Goal: Task Accomplishment & Management: Complete application form

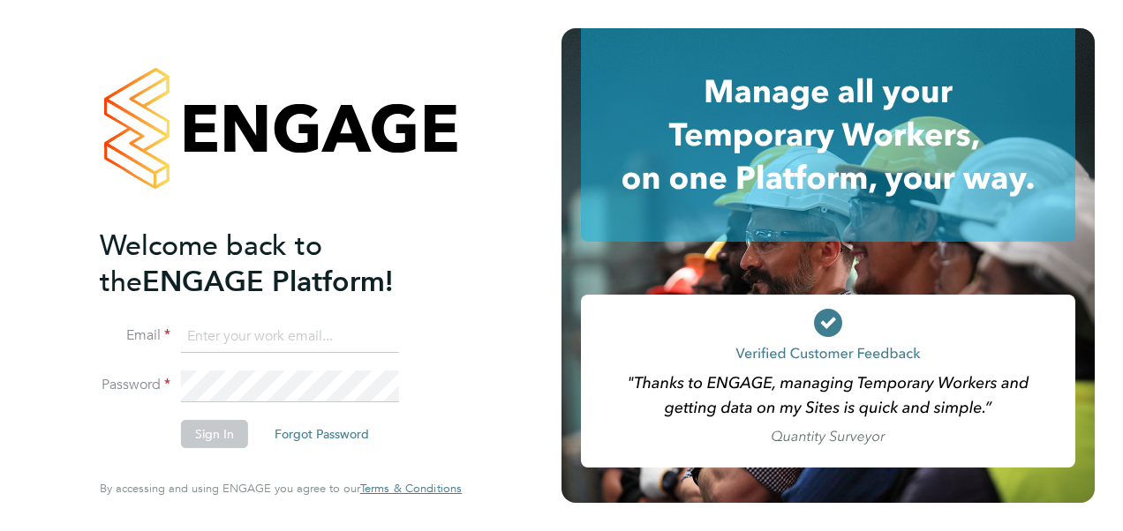
click at [229, 342] on input at bounding box center [290, 337] width 218 height 32
click at [227, 336] on input "andy.bennett29@sky.com" at bounding box center [290, 337] width 218 height 32
drag, startPoint x: 369, startPoint y: 334, endPoint x: -141, endPoint y: 338, distance: 510.1
click at [0, 338] on html "Welcome back to the ENGAGE Platform! Email andy.bennett29@sky.com Password Sign…" at bounding box center [561, 265] width 1123 height 531
type input "katie.macpherson@hays.com"
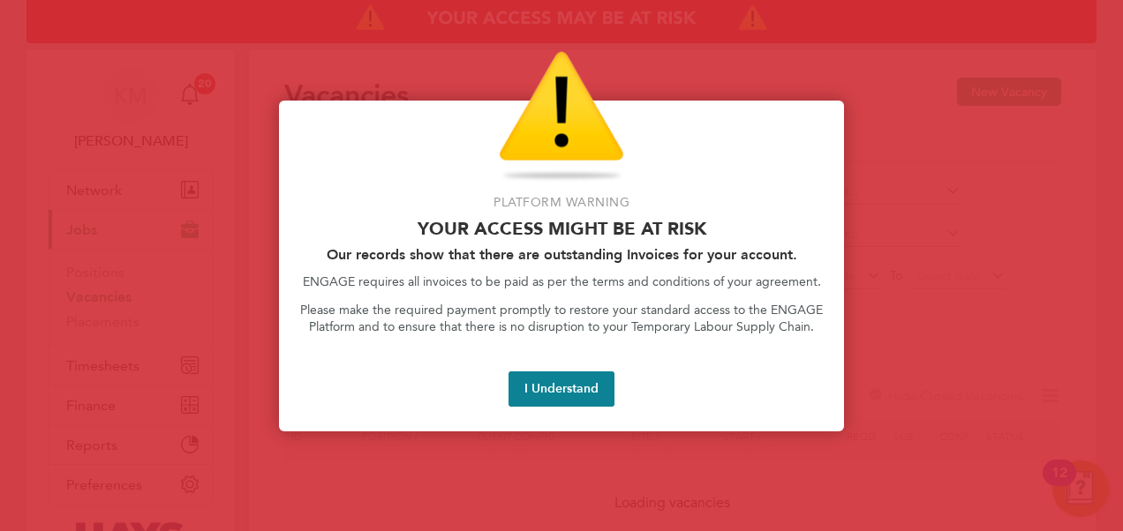
click at [551, 390] on button "I Understand" at bounding box center [561, 389] width 106 height 35
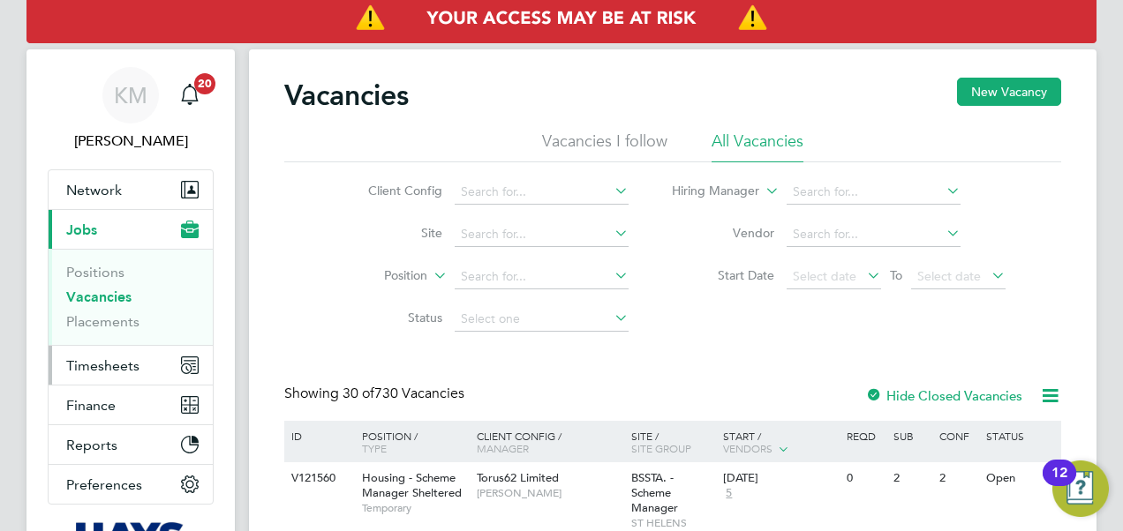
click at [87, 366] on span "Timesheets" at bounding box center [102, 365] width 73 height 17
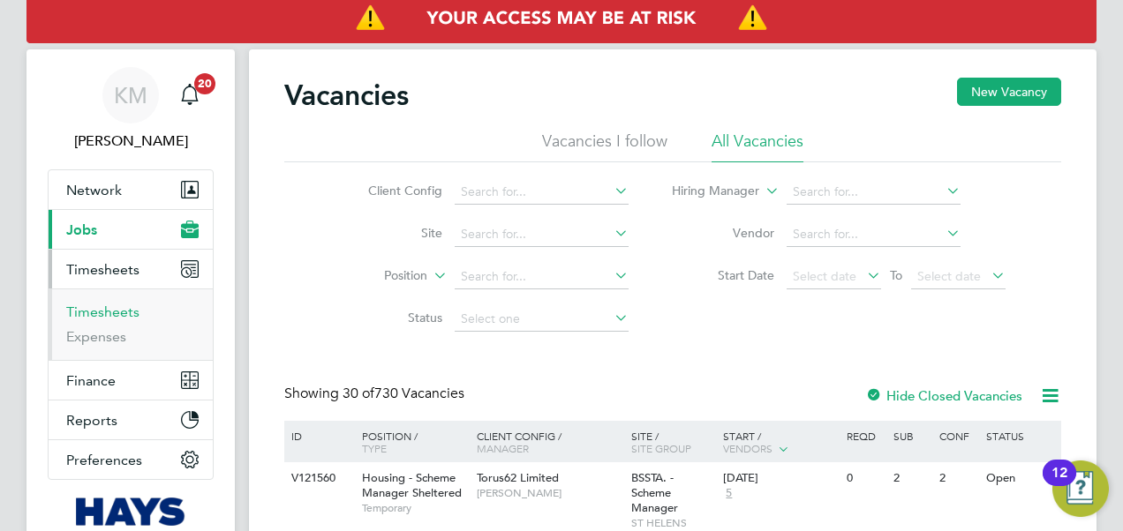
click at [88, 312] on link "Timesheets" at bounding box center [102, 312] width 73 height 17
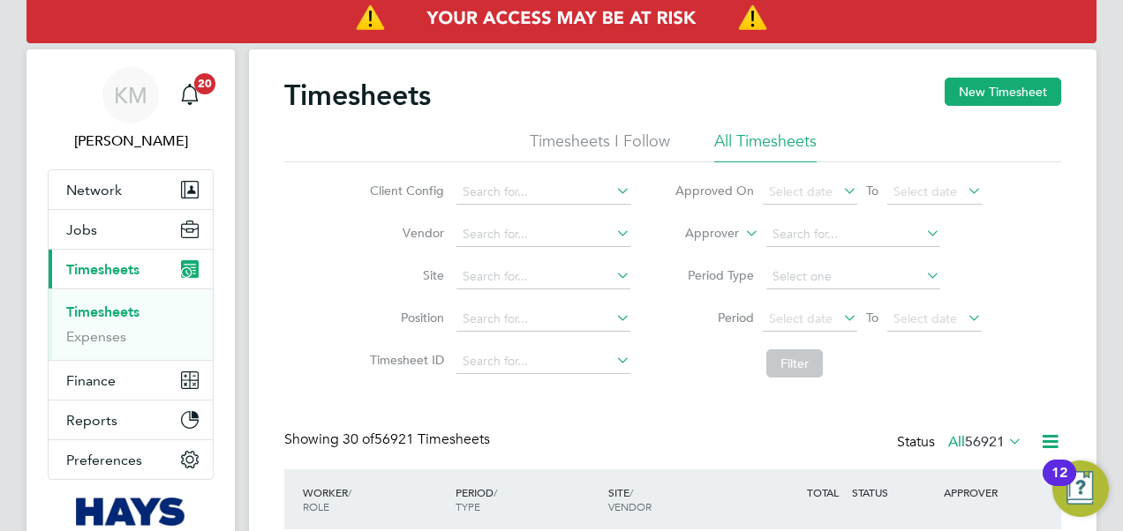
click at [741, 232] on icon at bounding box center [741, 229] width 0 height 16
click at [716, 256] on li "Worker" at bounding box center [695, 254] width 86 height 23
click at [794, 238] on input at bounding box center [853, 234] width 174 height 25
click at [801, 254] on li "[PERSON_NAME] iel [PERSON_NAME] ing" at bounding box center [889, 258] width 249 height 24
type input "[PERSON_NAME]"
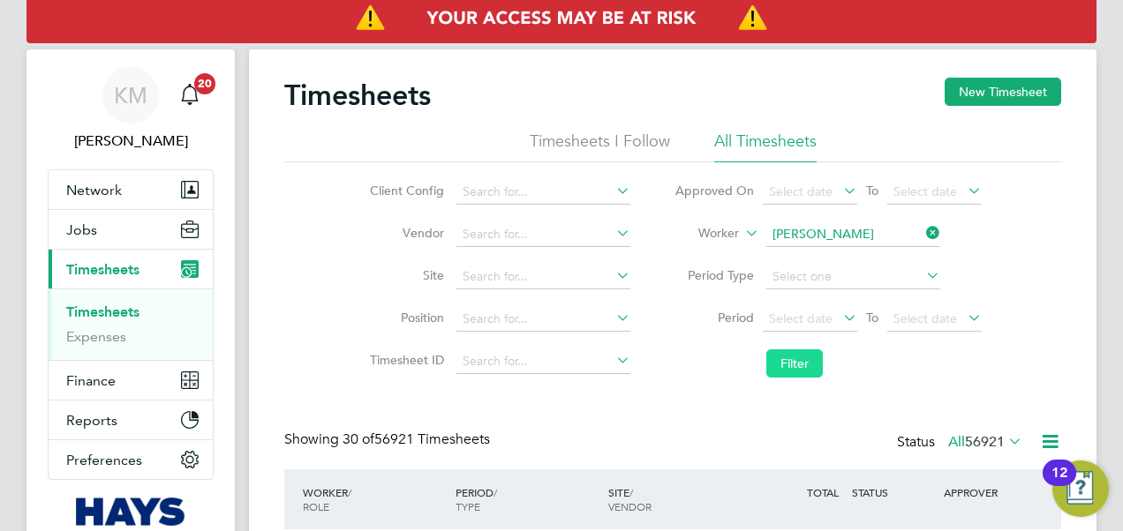
click at [791, 366] on button "Filter" at bounding box center [794, 363] width 56 height 28
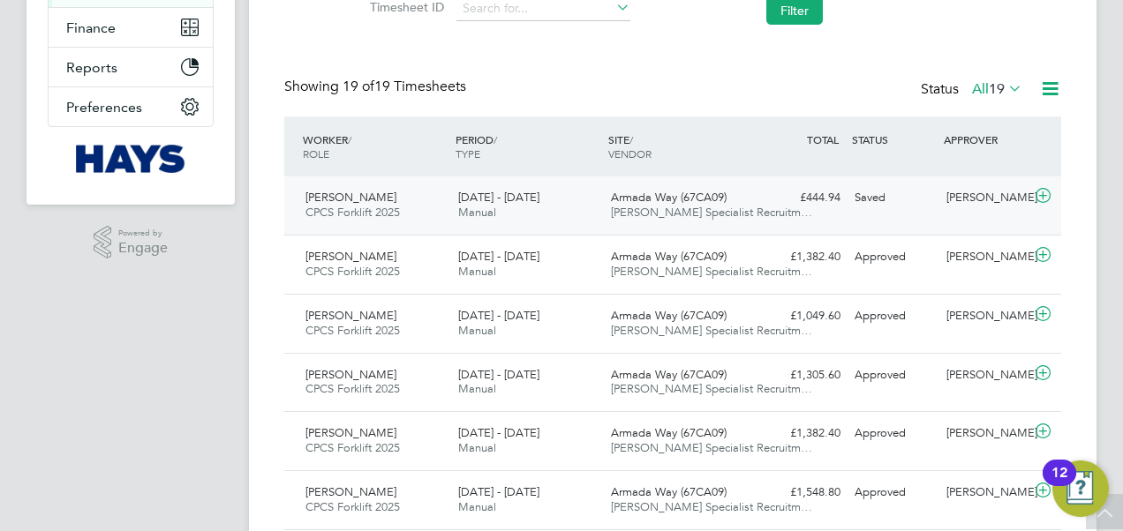
click at [496, 198] on span "[DATE] - [DATE]" at bounding box center [498, 197] width 81 height 15
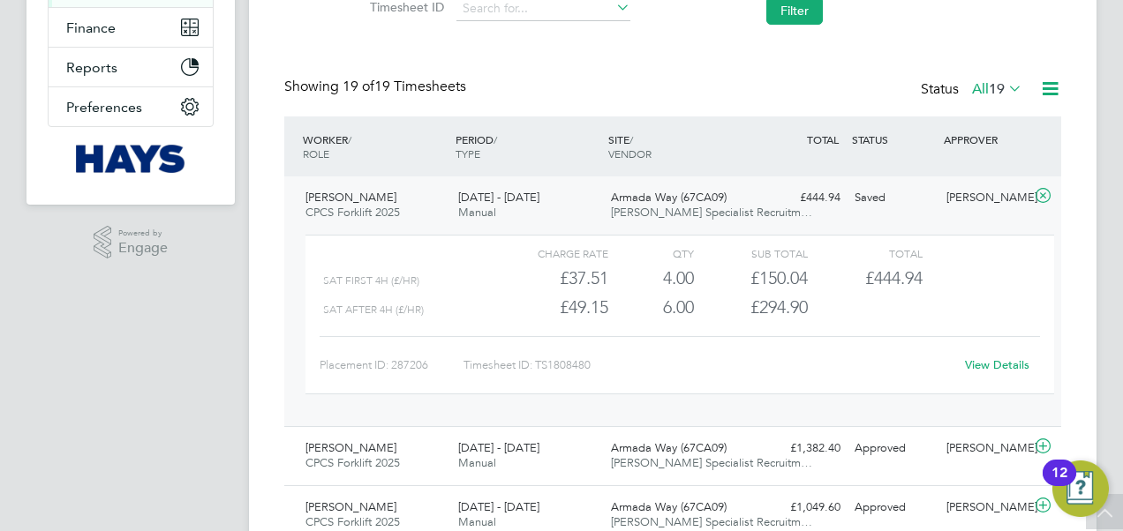
click at [976, 362] on link "View Details" at bounding box center [997, 364] width 64 height 15
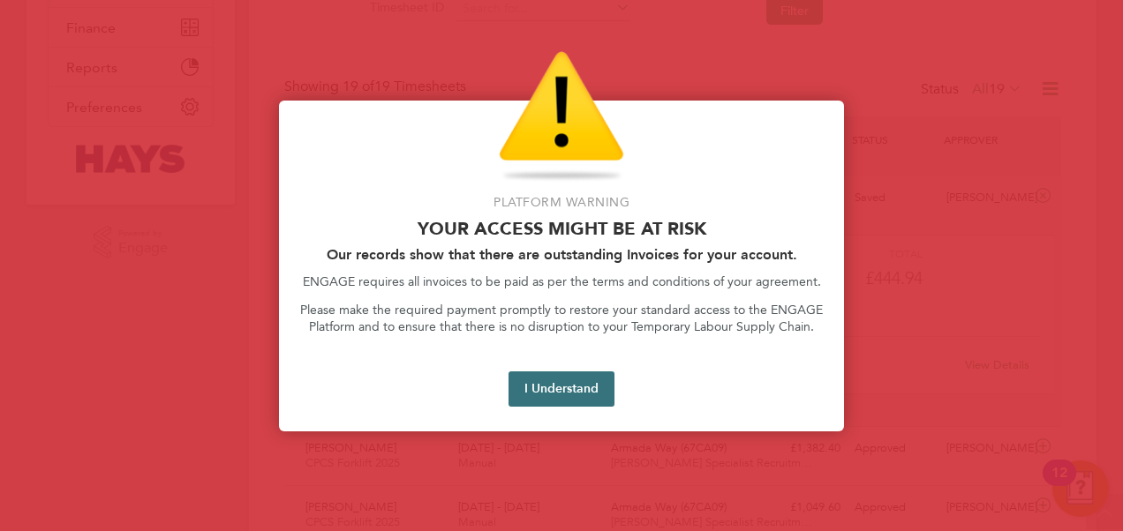
click at [540, 391] on button "I Understand" at bounding box center [561, 389] width 106 height 35
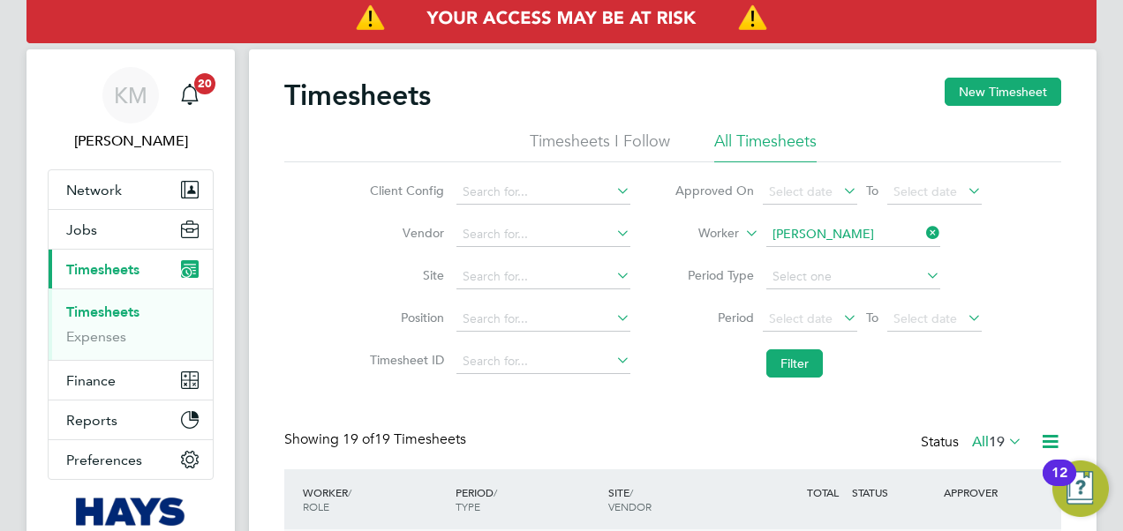
click at [94, 313] on link "Timesheets" at bounding box center [102, 312] width 73 height 17
click at [838, 229] on input at bounding box center [853, 234] width 174 height 25
type input "j"
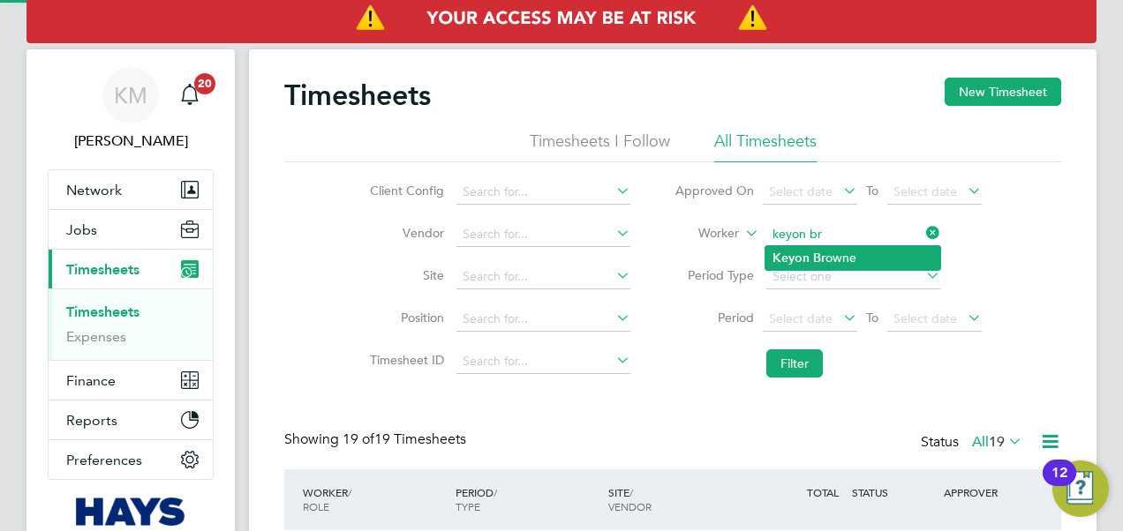
click at [841, 248] on li "Keyon Br owne" at bounding box center [852, 258] width 175 height 24
type input "[PERSON_NAME]"
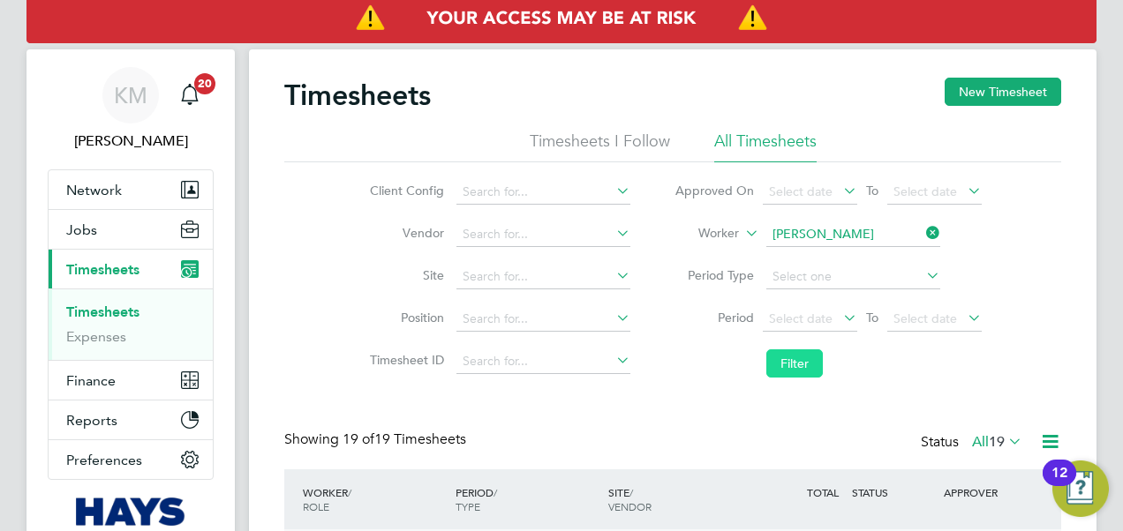
click at [815, 362] on button "Filter" at bounding box center [794, 363] width 56 height 28
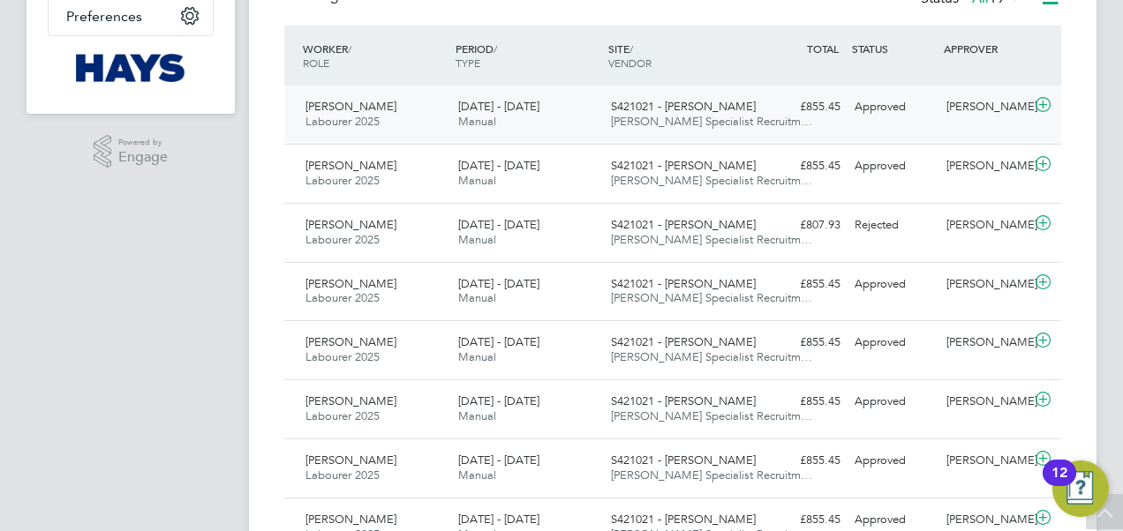
click at [388, 110] on div "[PERSON_NAME] Labourer 2025 [DATE] - [DATE]" at bounding box center [374, 115] width 153 height 44
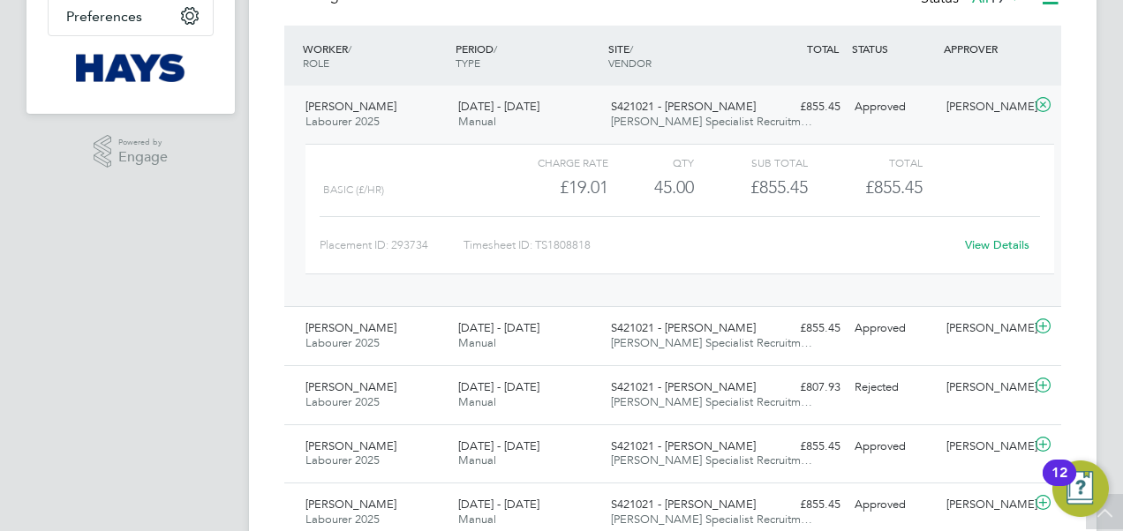
click at [995, 248] on link "View Details" at bounding box center [997, 244] width 64 height 15
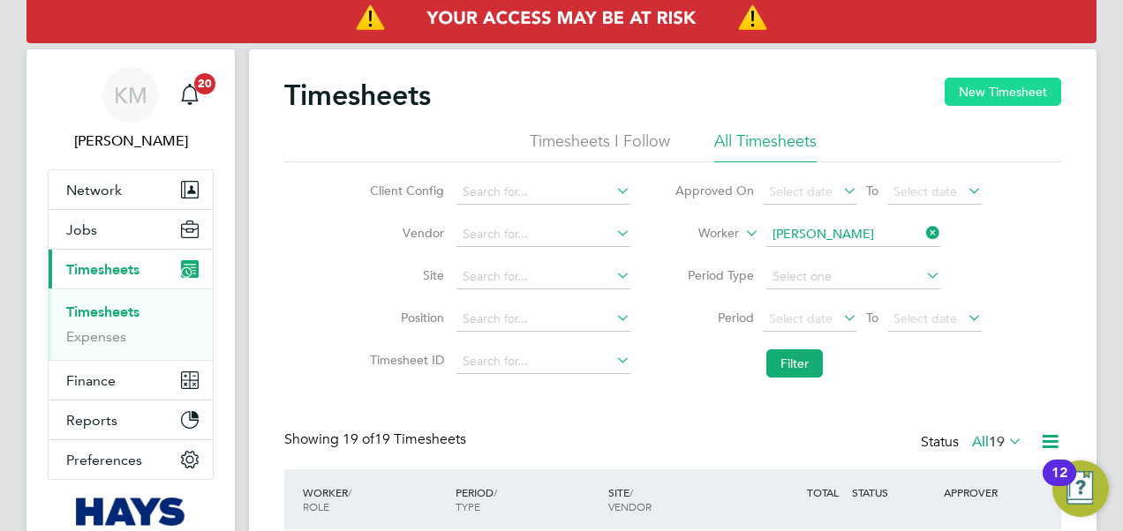
click at [1033, 87] on button "New Timesheet" at bounding box center [1002, 92] width 116 height 28
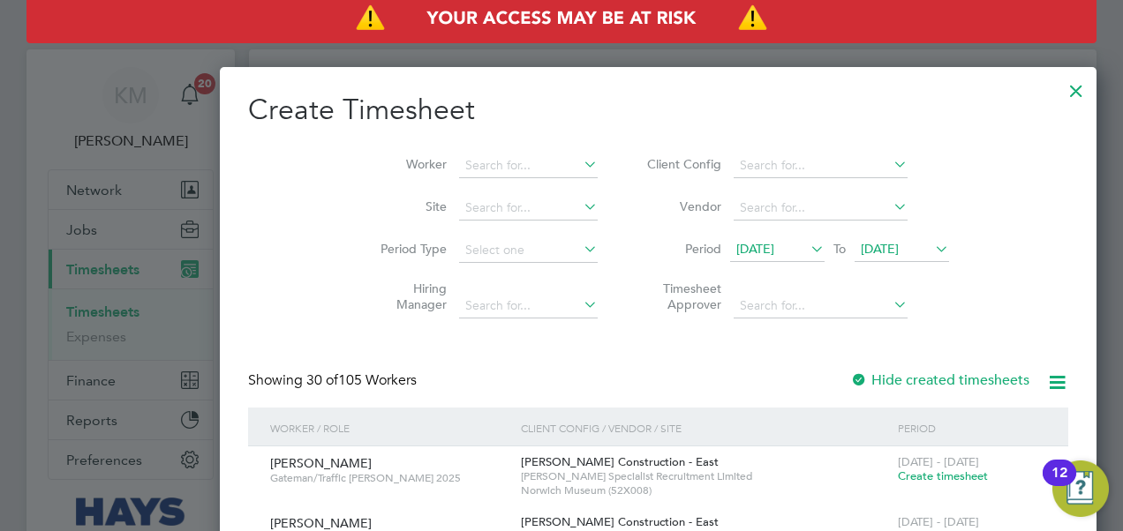
scroll to position [3071, 683]
click at [459, 162] on input at bounding box center [528, 166] width 139 height 25
click at [398, 183] on b "Keyon" at bounding box center [387, 189] width 37 height 15
type input "[PERSON_NAME]"
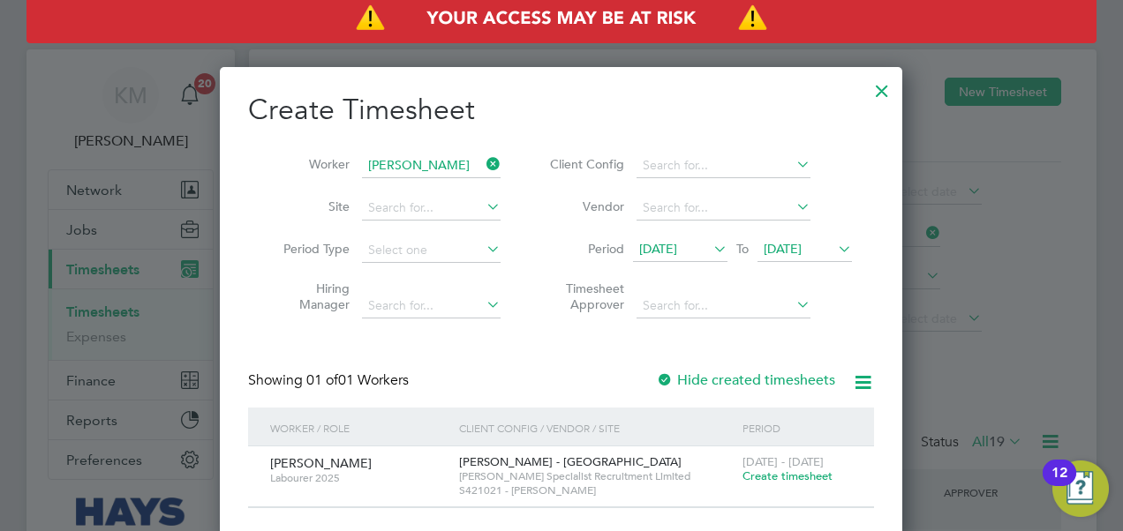
scroll to position [265, 0]
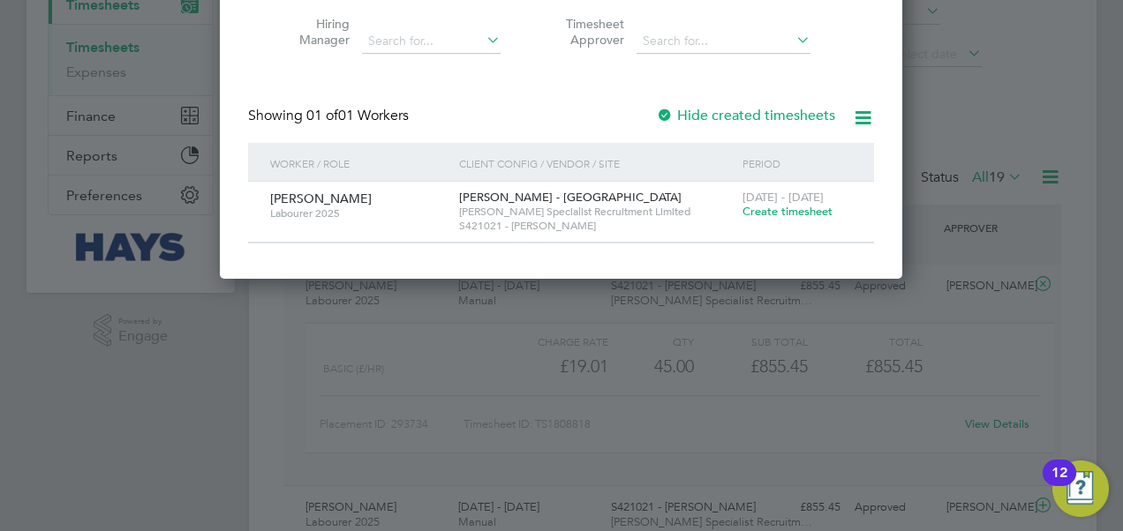
click at [763, 211] on span "Create timesheet" at bounding box center [787, 211] width 90 height 15
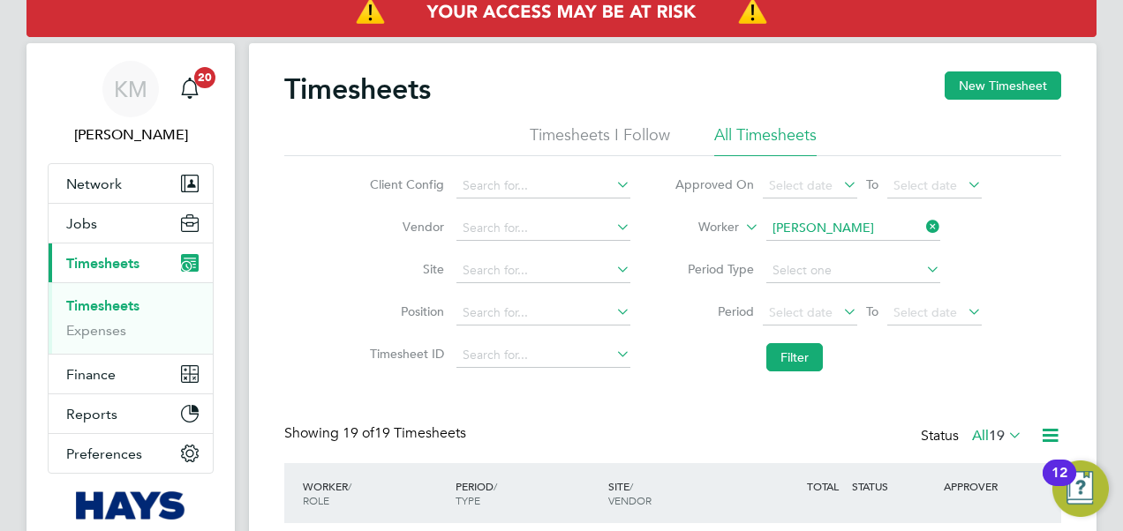
scroll to position [9, 9]
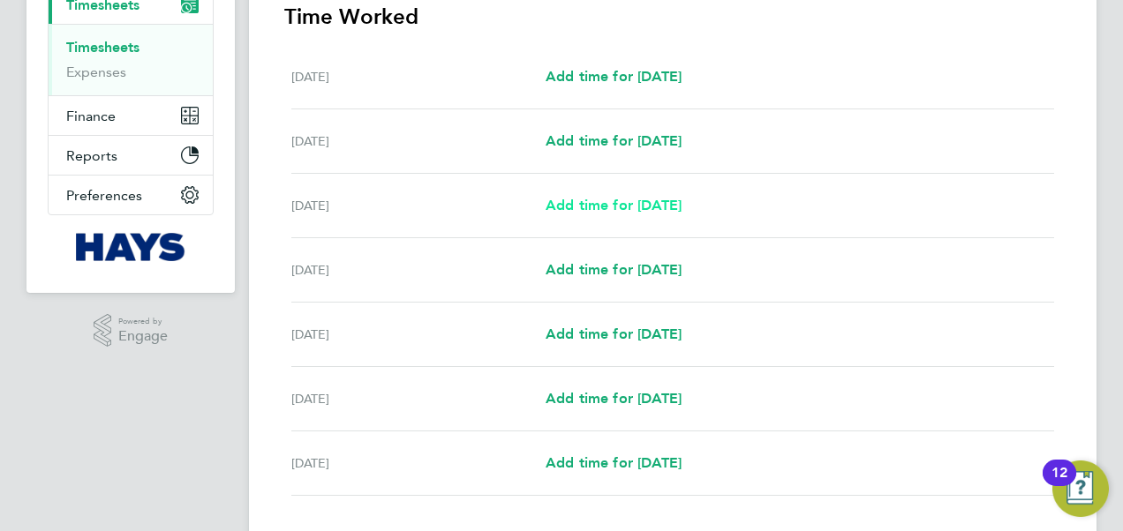
click at [621, 203] on span "Add time for [DATE]" at bounding box center [613, 205] width 136 height 17
select select "60"
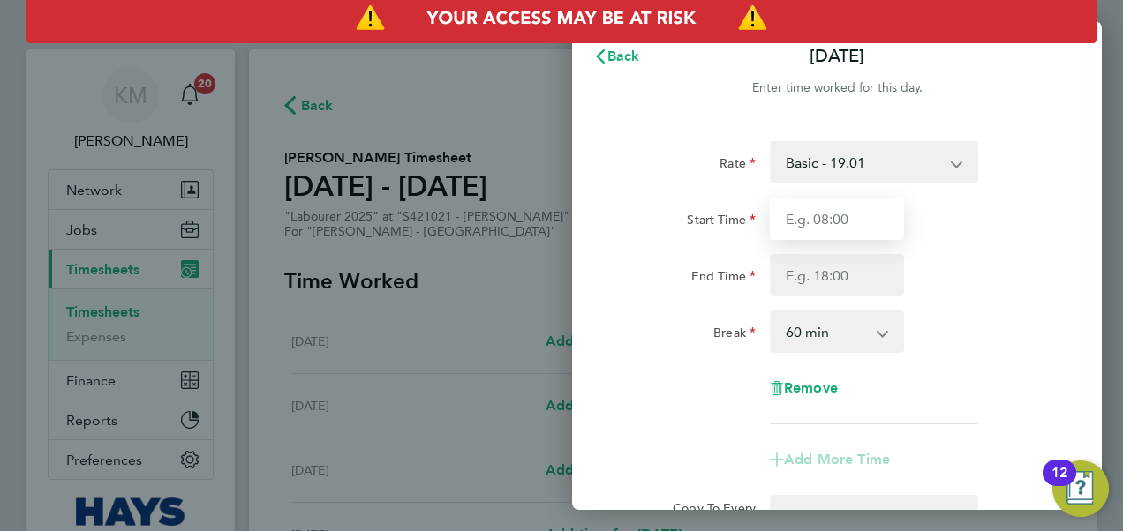
click at [852, 214] on input "Start Time" at bounding box center [837, 219] width 134 height 42
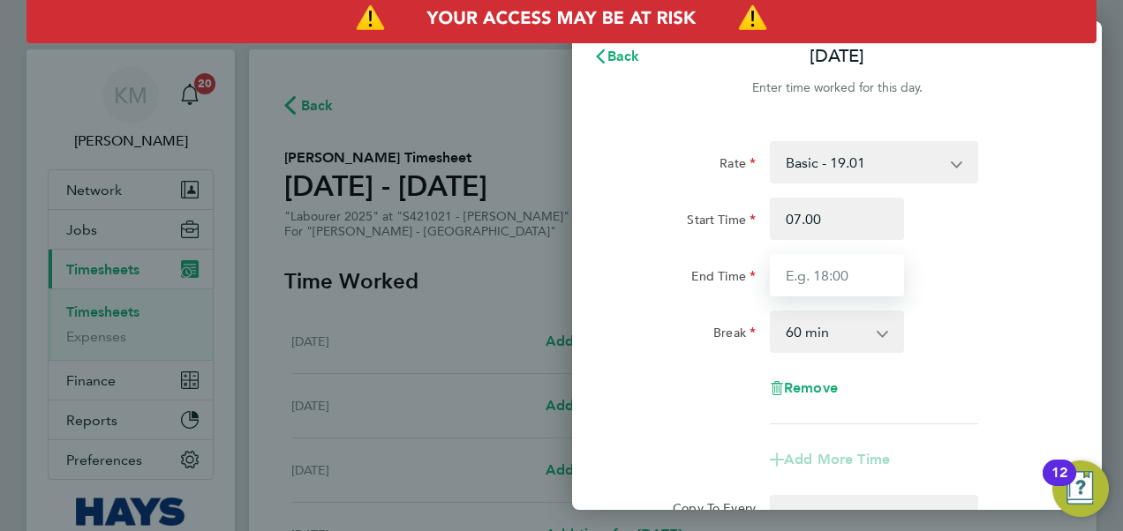
type input "07:00"
click at [841, 267] on input "End Time" at bounding box center [837, 275] width 134 height 42
type input "17:30"
click at [881, 334] on app-icon-cross-button at bounding box center [891, 331] width 21 height 39
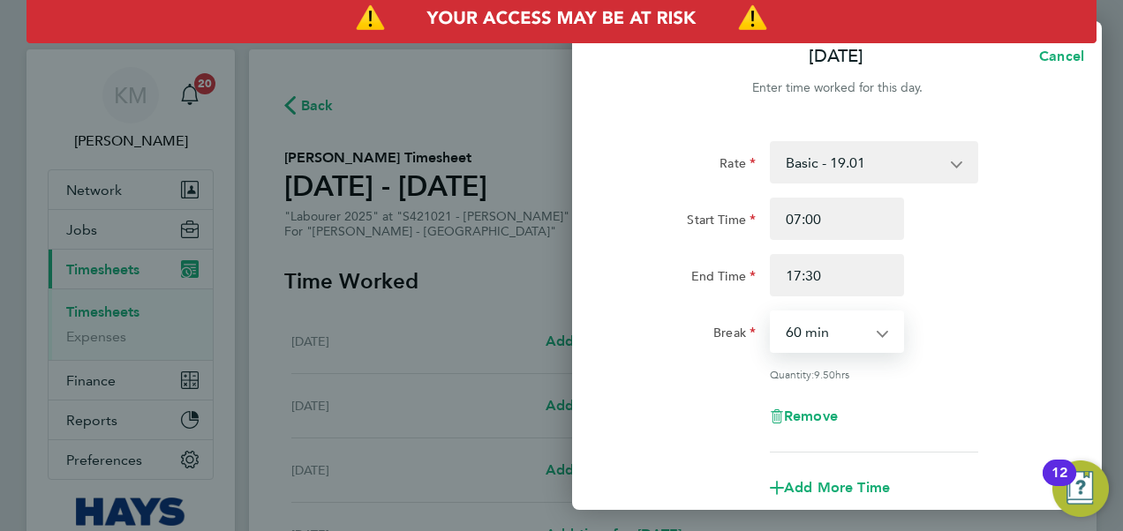
click at [851, 327] on select "0 min 15 min 30 min 45 min 60 min 75 min 90 min" at bounding box center [825, 331] width 109 height 39
select select "30"
click at [771, 312] on select "0 min 15 min 30 min 45 min 60 min 75 min 90 min" at bounding box center [825, 331] width 109 height 39
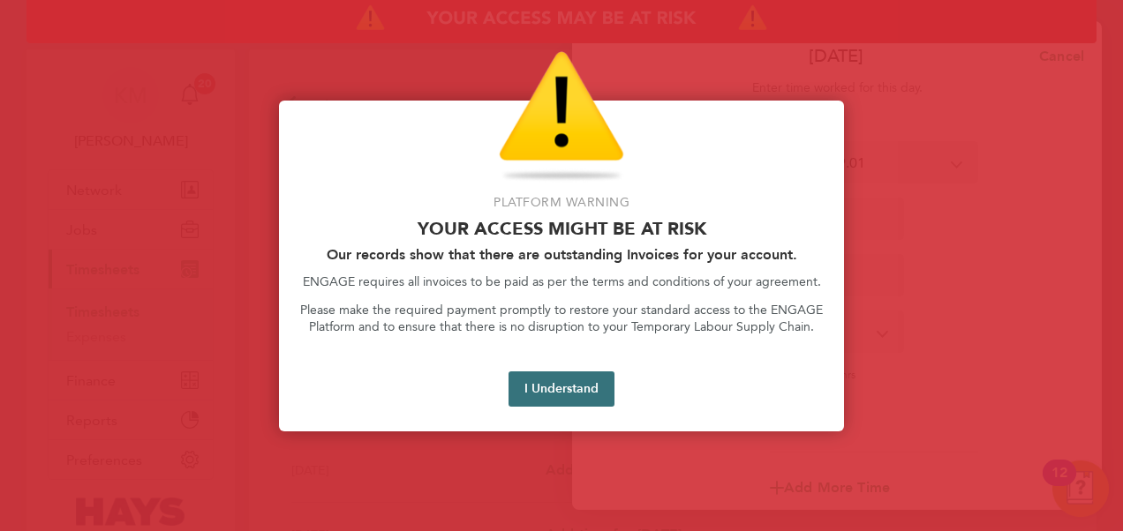
click at [537, 384] on button "I Understand" at bounding box center [561, 389] width 106 height 35
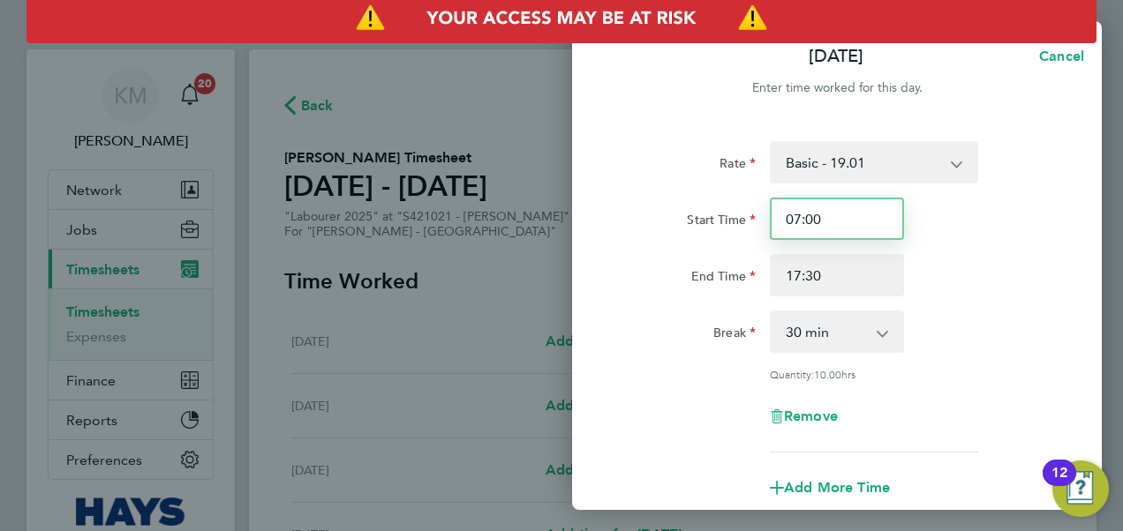
drag, startPoint x: 868, startPoint y: 222, endPoint x: 657, endPoint y: 222, distance: 211.8
click at [657, 222] on div "Start Time 07:00" at bounding box center [836, 219] width 445 height 42
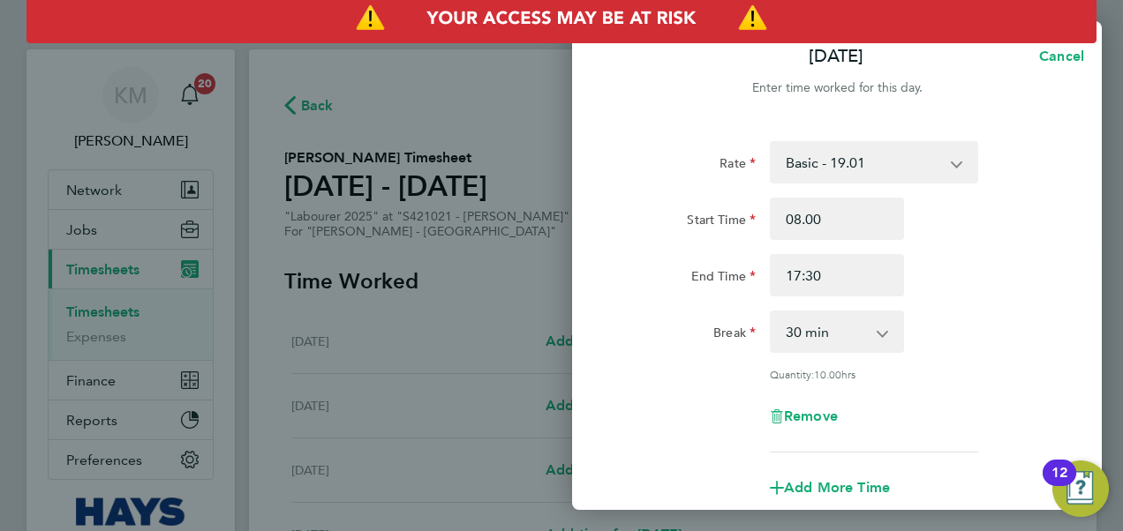
type input "08:00"
click at [1018, 290] on div "End Time 17:30" at bounding box center [836, 275] width 445 height 42
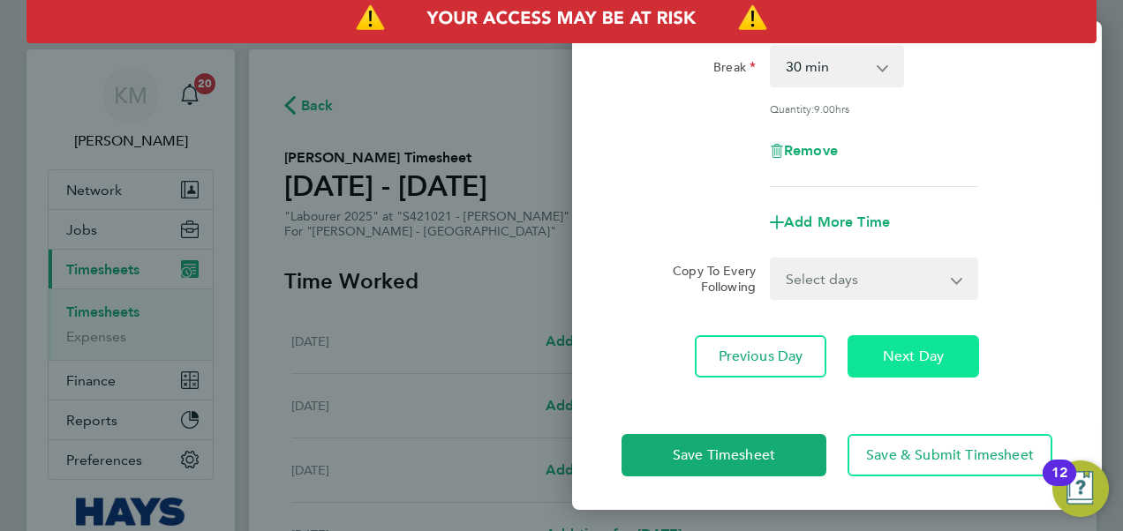
click at [897, 353] on span "Next Day" at bounding box center [912, 357] width 61 height 18
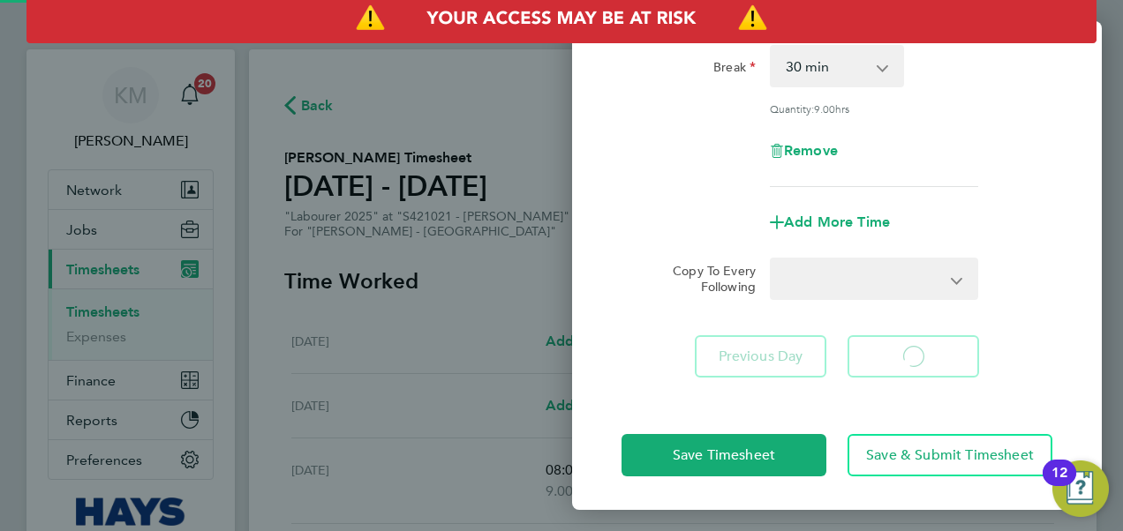
select select "60"
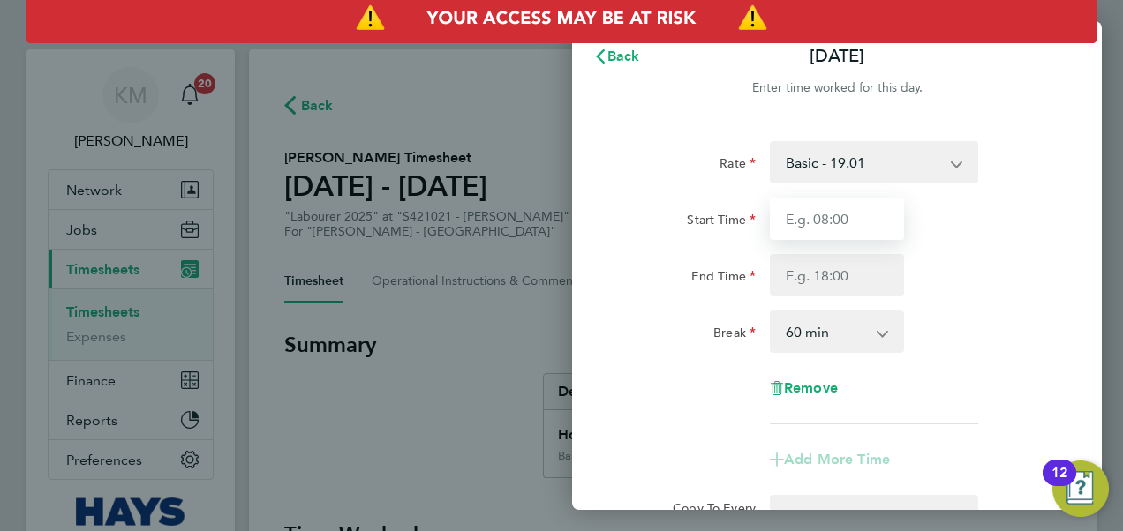
click at [874, 220] on input "Start Time" at bounding box center [837, 219] width 134 height 42
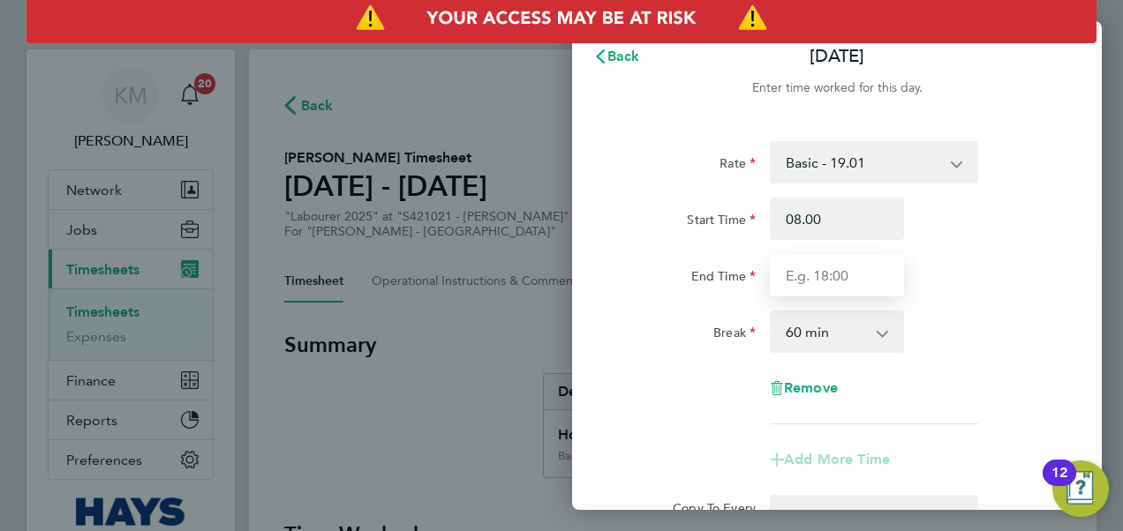
type input "08:00"
click at [862, 280] on input "End Time" at bounding box center [837, 275] width 134 height 42
type input "17:30"
click at [882, 346] on app-icon-cross-button at bounding box center [891, 331] width 21 height 39
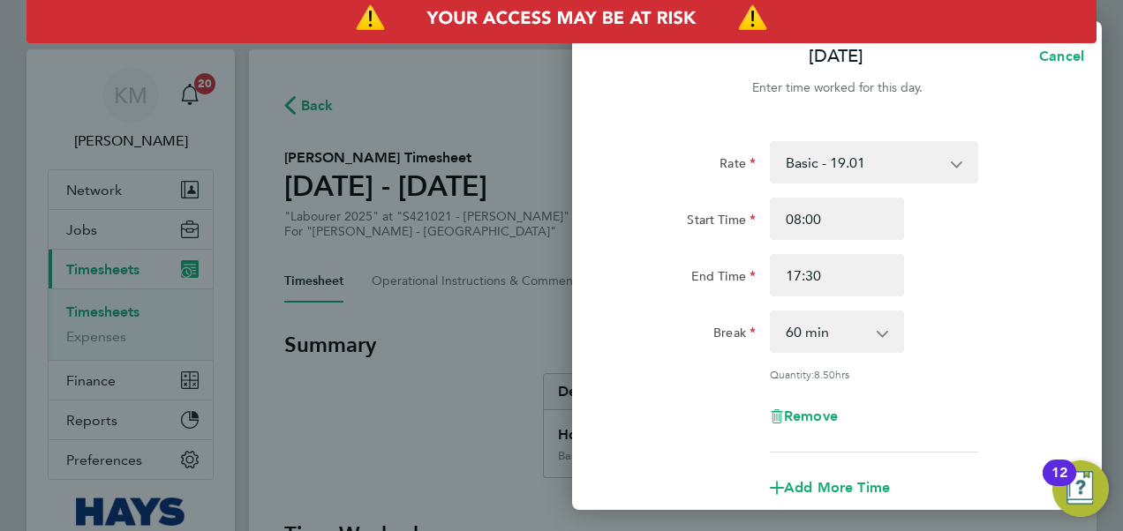
click at [862, 345] on select "0 min 15 min 30 min 45 min 60 min 75 min 90 min" at bounding box center [825, 331] width 109 height 39
select select "30"
click at [771, 312] on select "0 min 15 min 30 min 45 min 60 min 75 min 90 min" at bounding box center [825, 331] width 109 height 39
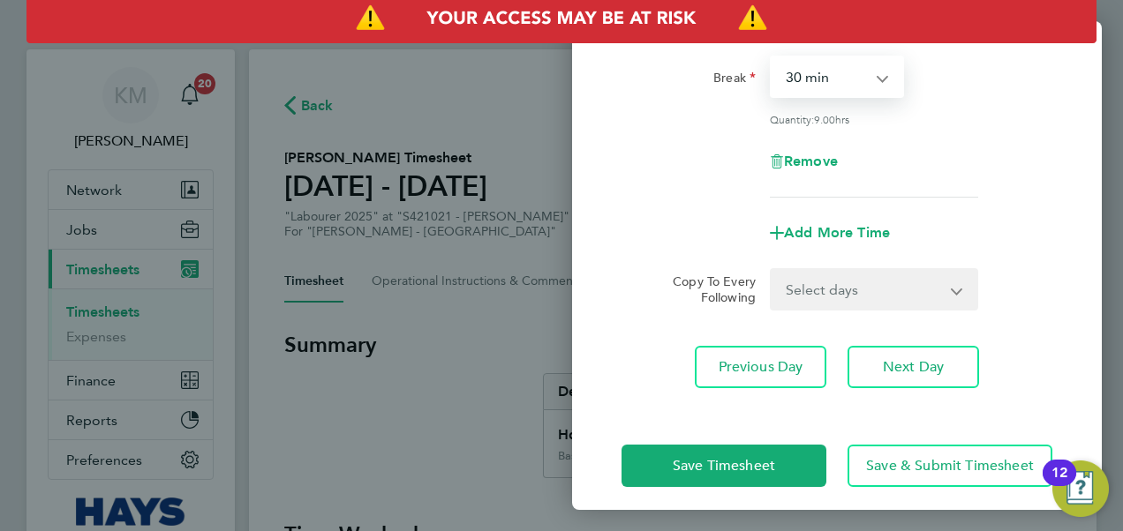
scroll to position [266, 0]
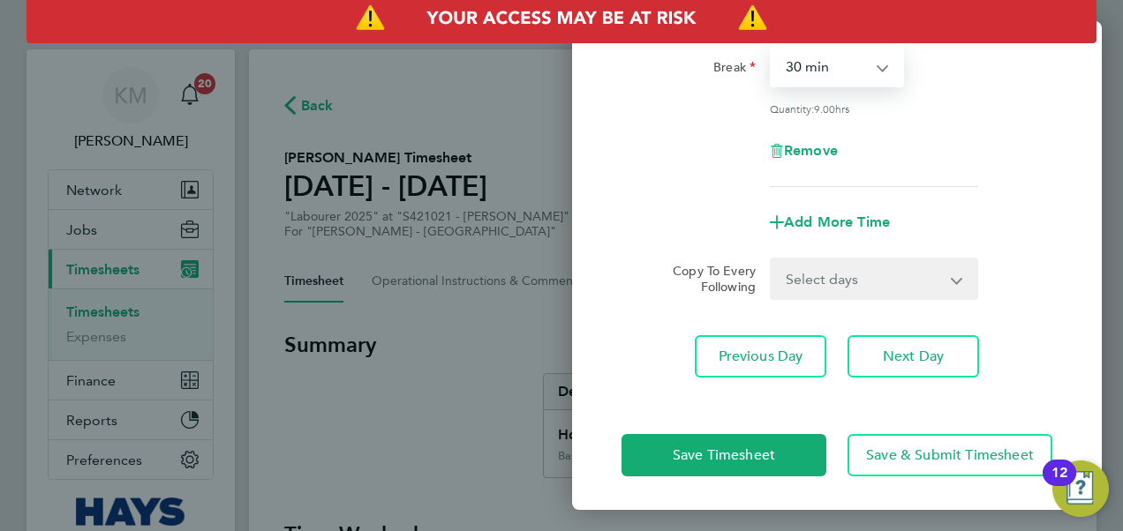
click at [967, 137] on div "Remove" at bounding box center [836, 151] width 445 height 42
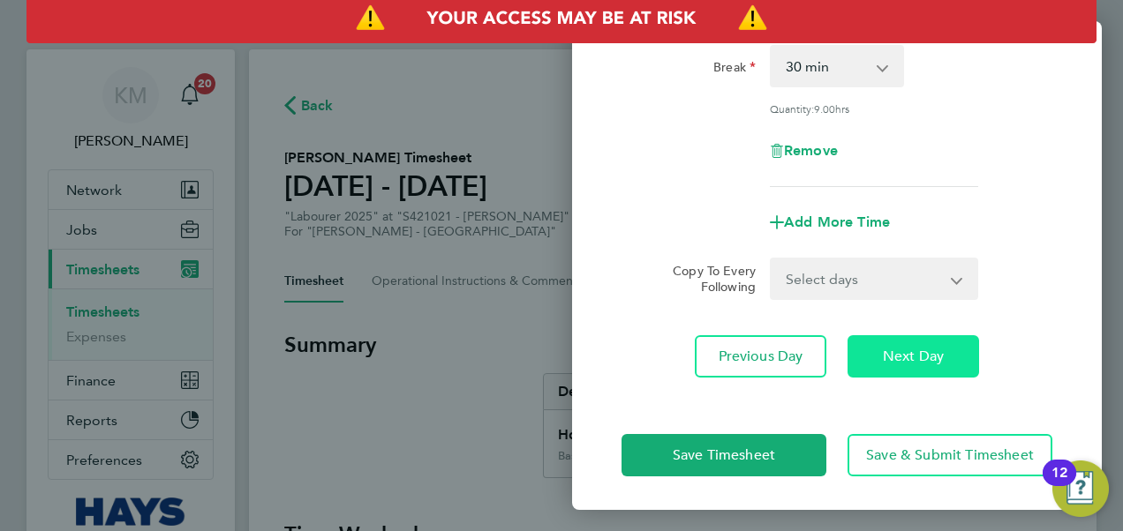
click at [922, 350] on span "Next Day" at bounding box center [912, 357] width 61 height 18
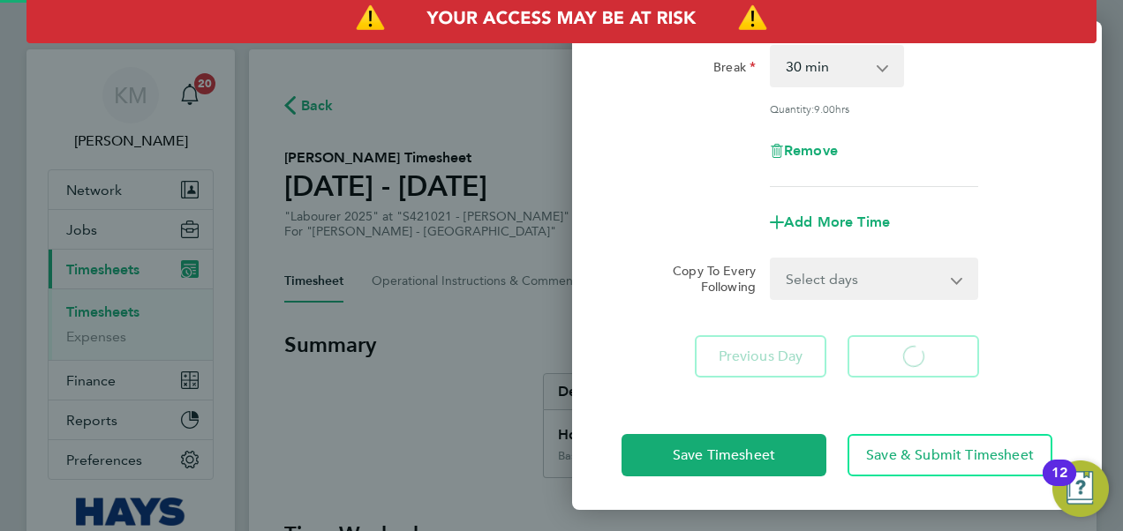
scroll to position [238, 0]
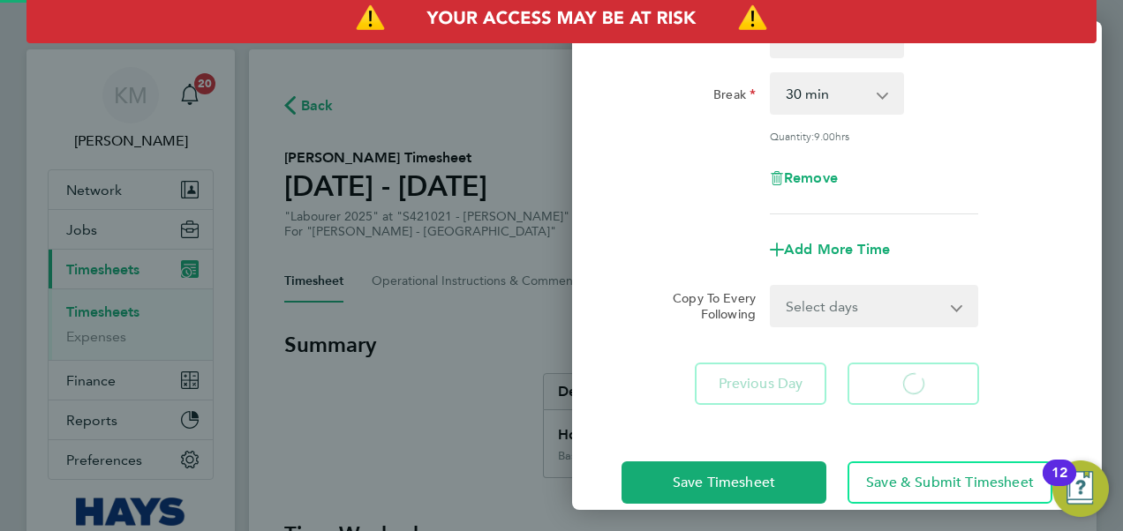
select select "60"
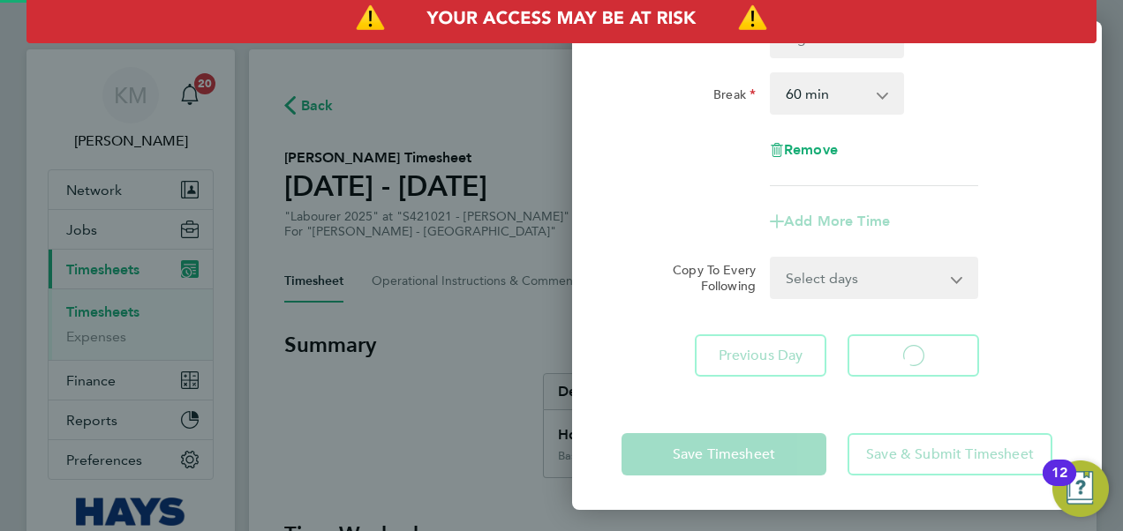
select select "60"
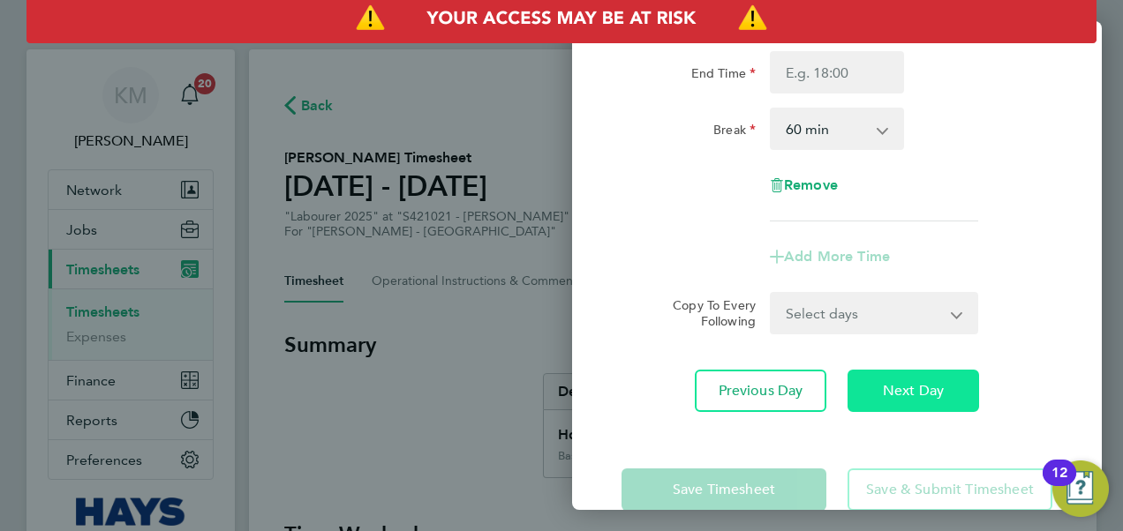
scroll to position [0, 0]
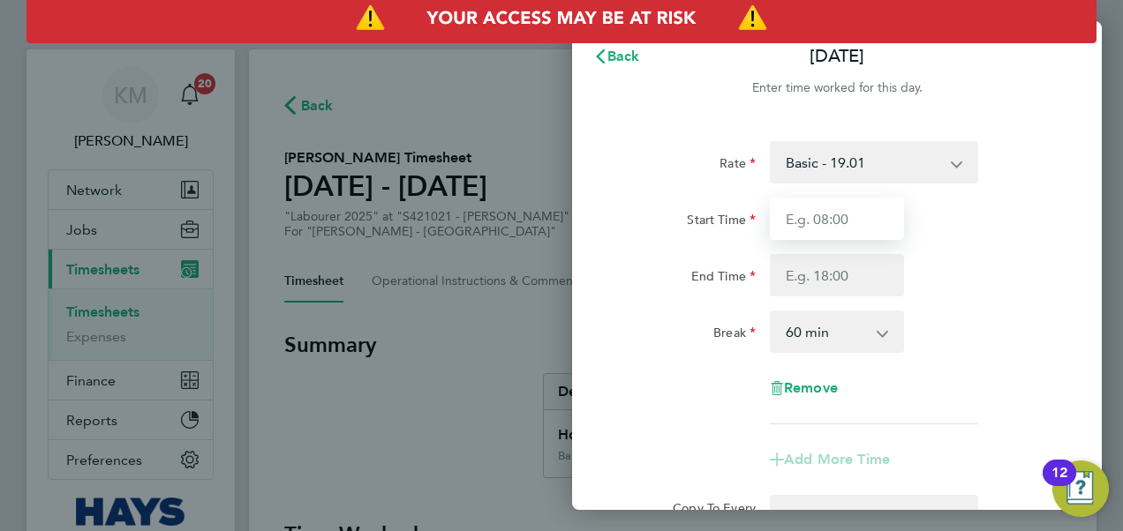
click at [845, 223] on input "Start Time" at bounding box center [837, 219] width 134 height 42
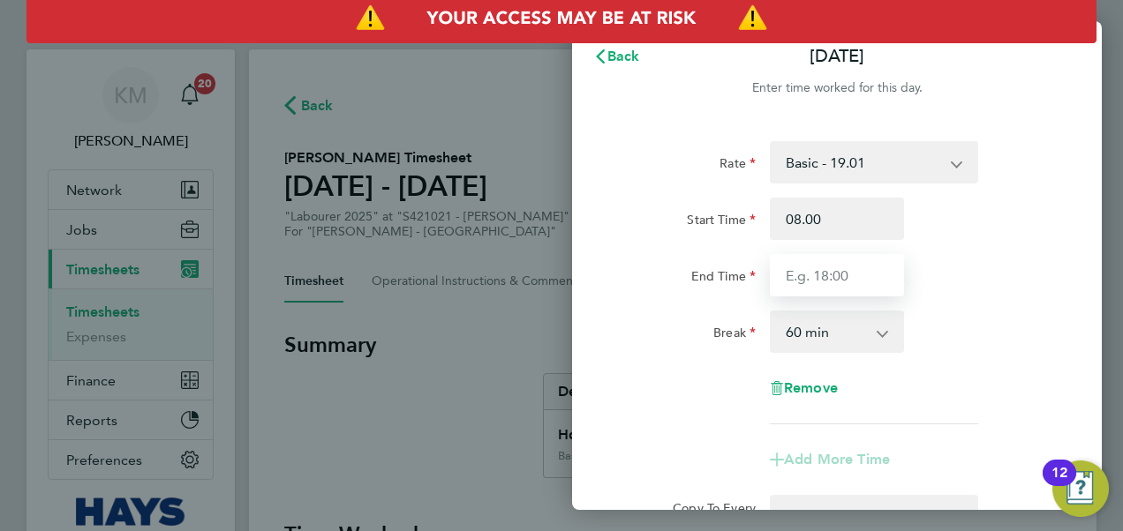
type input "08:00"
click at [821, 279] on input "End Time" at bounding box center [837, 275] width 134 height 42
type input "17:30"
click at [881, 334] on app-icon-cross-button at bounding box center [891, 331] width 21 height 39
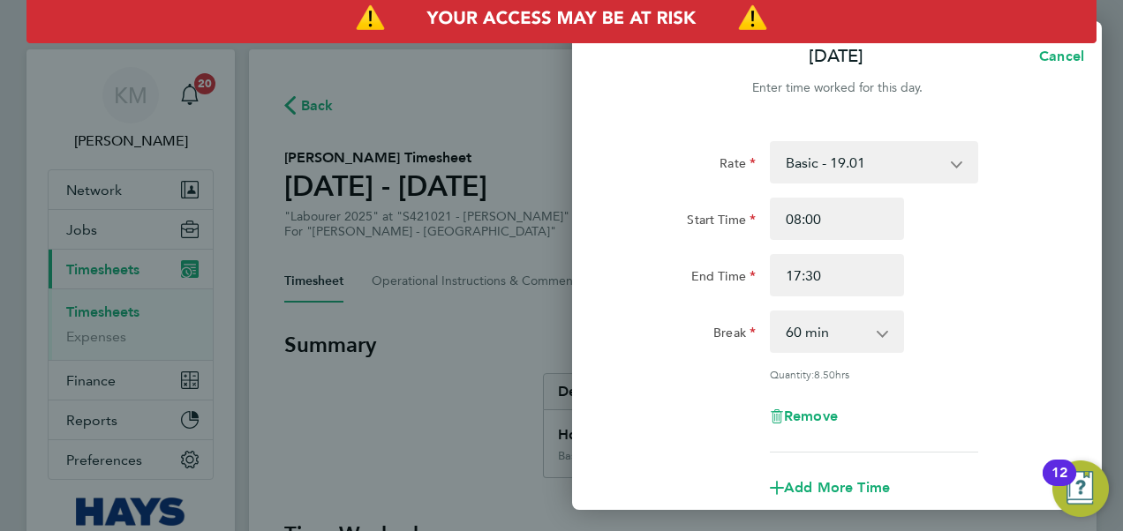
click at [884, 332] on app-icon-cross-button at bounding box center [891, 331] width 21 height 39
click at [851, 319] on select "0 min 15 min 30 min 45 min 60 min 75 min 90 min" at bounding box center [825, 331] width 109 height 39
select select "30"
click at [771, 312] on select "0 min 15 min 30 min 45 min 60 min 75 min 90 min" at bounding box center [825, 331] width 109 height 39
click at [976, 292] on div "End Time 17:30" at bounding box center [836, 275] width 445 height 42
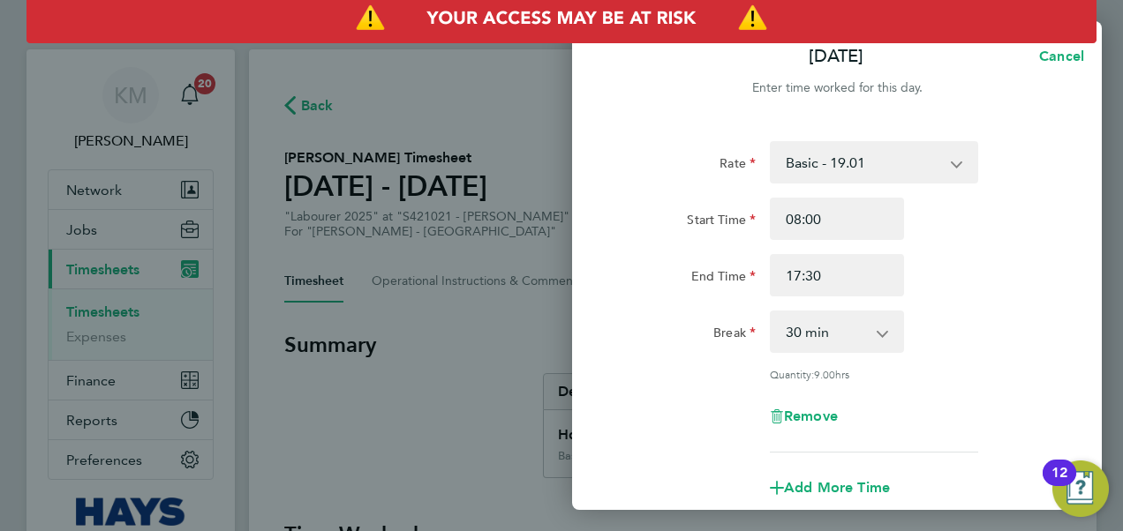
scroll to position [266, 0]
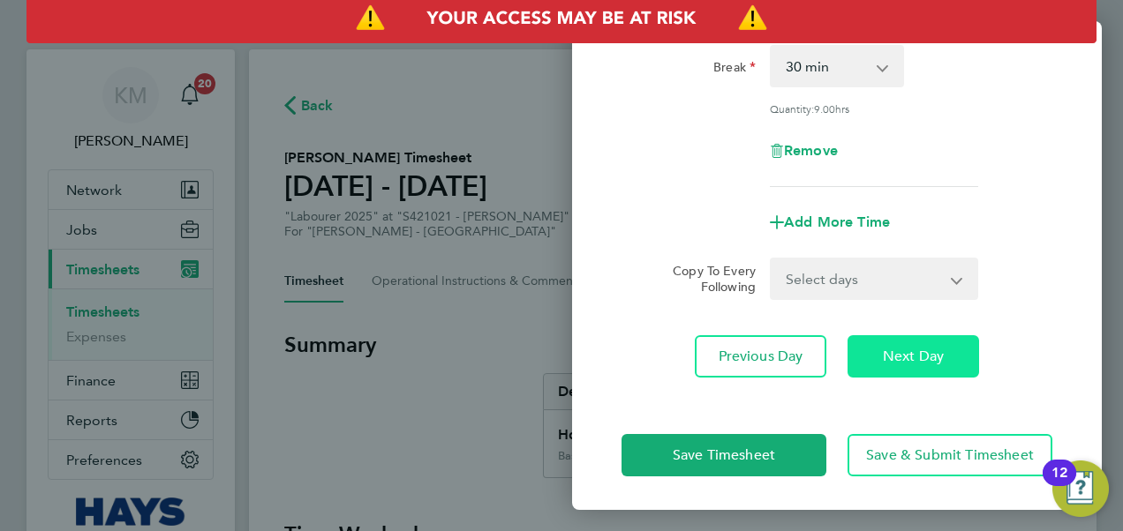
click at [902, 358] on span "Next Day" at bounding box center [912, 357] width 61 height 18
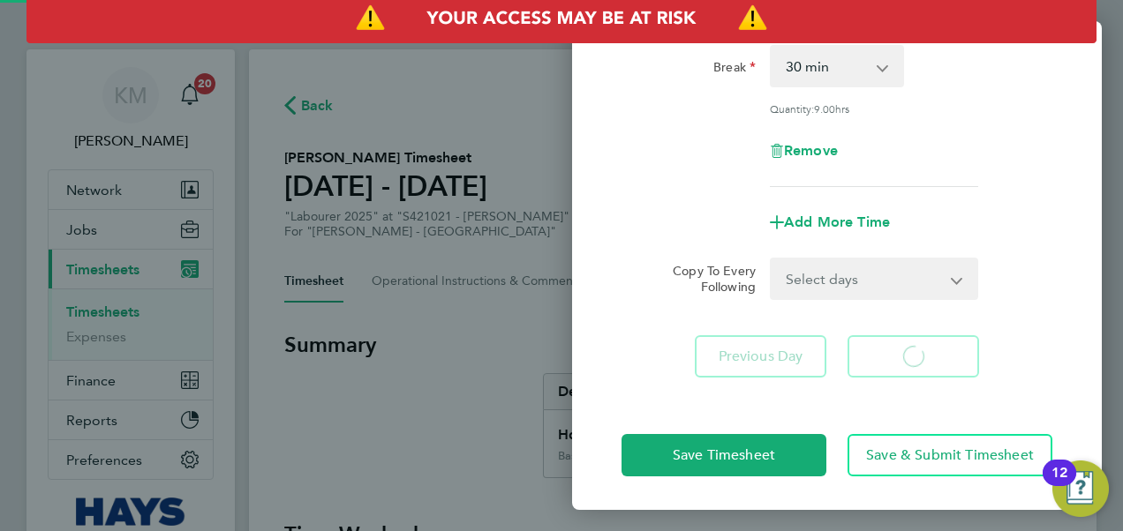
select select "60"
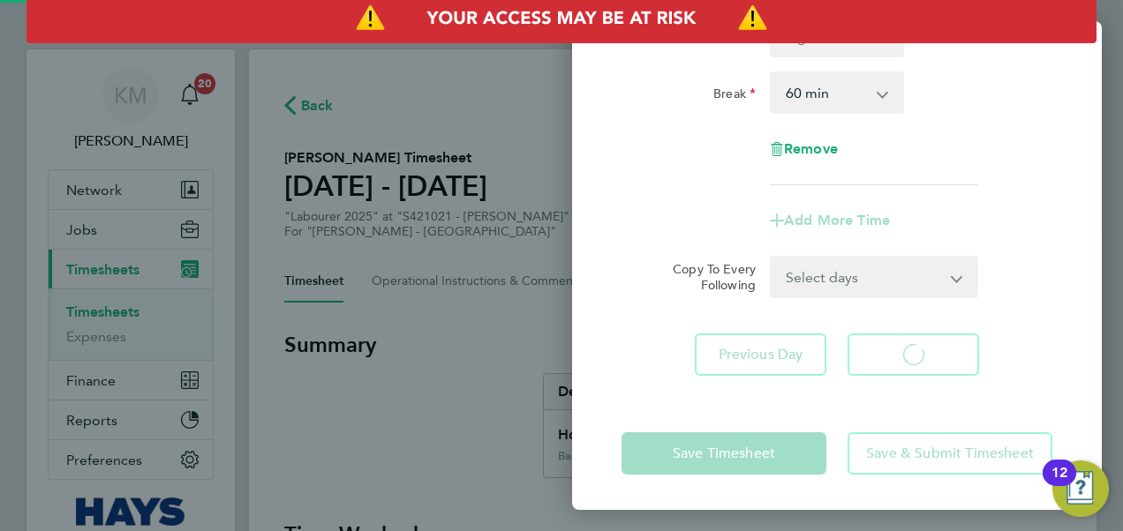
scroll to position [238, 0]
select select "60"
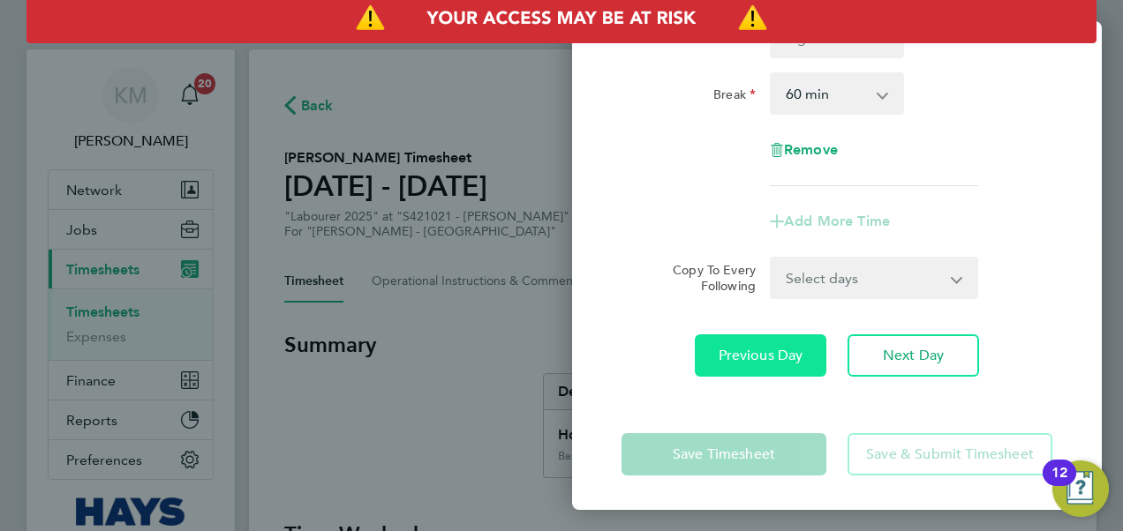
scroll to position [0, 0]
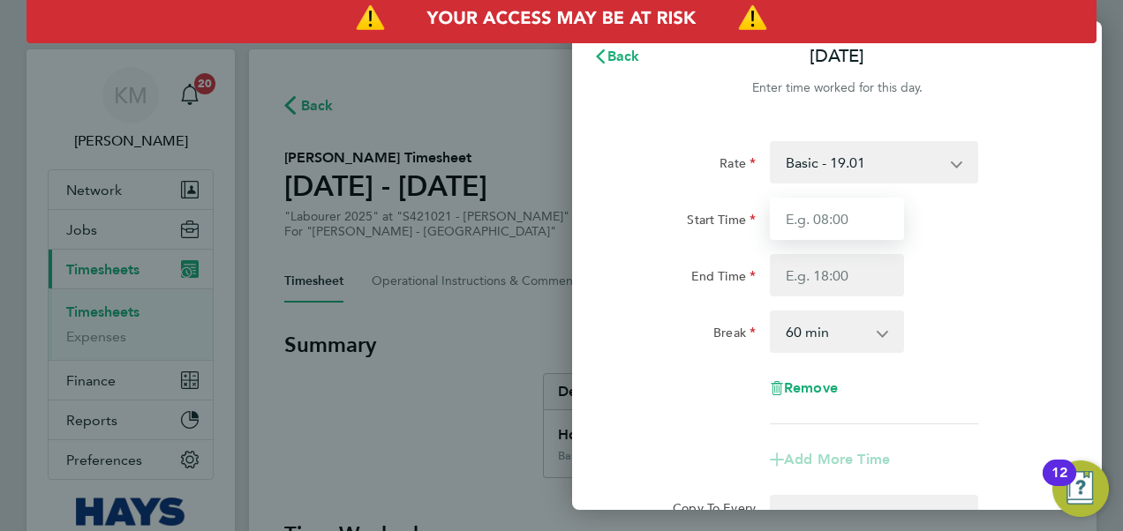
click at [849, 227] on input "Start Time" at bounding box center [837, 219] width 134 height 42
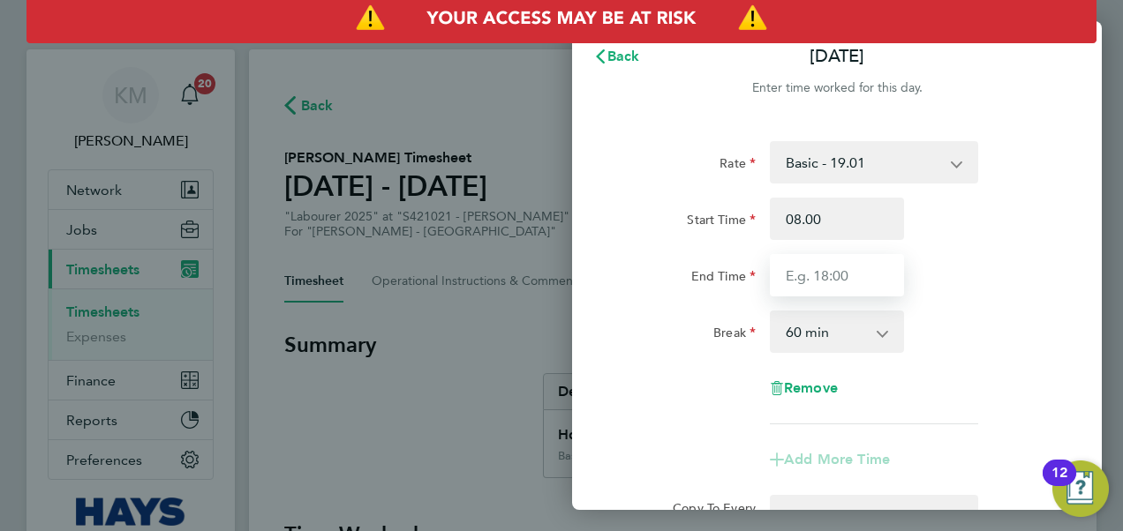
type input "08:00"
click at [826, 265] on input "End Time" at bounding box center [837, 275] width 134 height 42
type input "17:30"
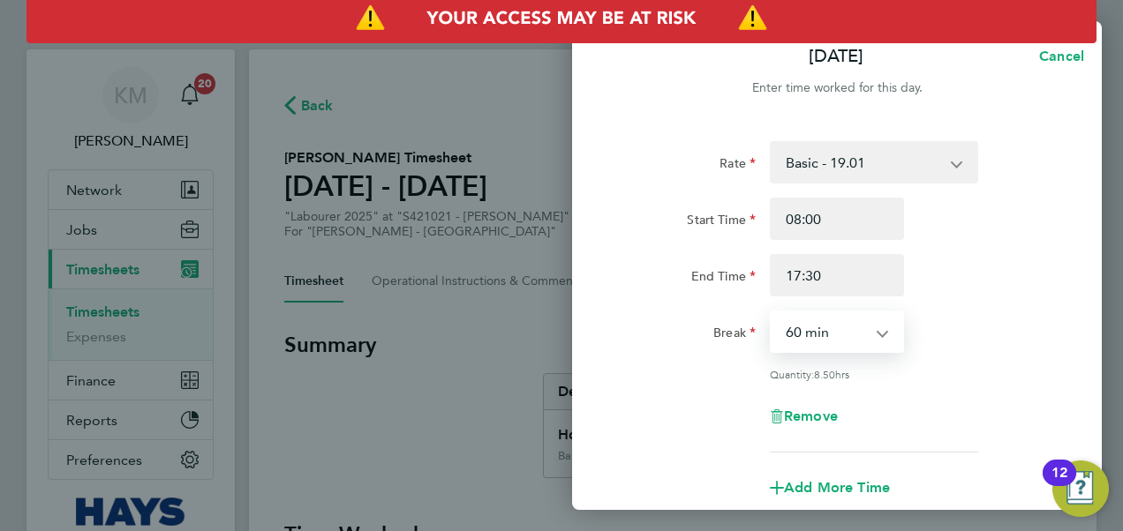
click at [813, 328] on select "0 min 15 min 30 min 45 min 60 min 75 min 90 min" at bounding box center [825, 331] width 109 height 39
select select "30"
click at [771, 312] on select "0 min 15 min 30 min 45 min 60 min 75 min 90 min" at bounding box center [825, 331] width 109 height 39
click at [995, 345] on div "Break 0 min 15 min 30 min 45 min 60 min 75 min 90 min" at bounding box center [836, 332] width 445 height 42
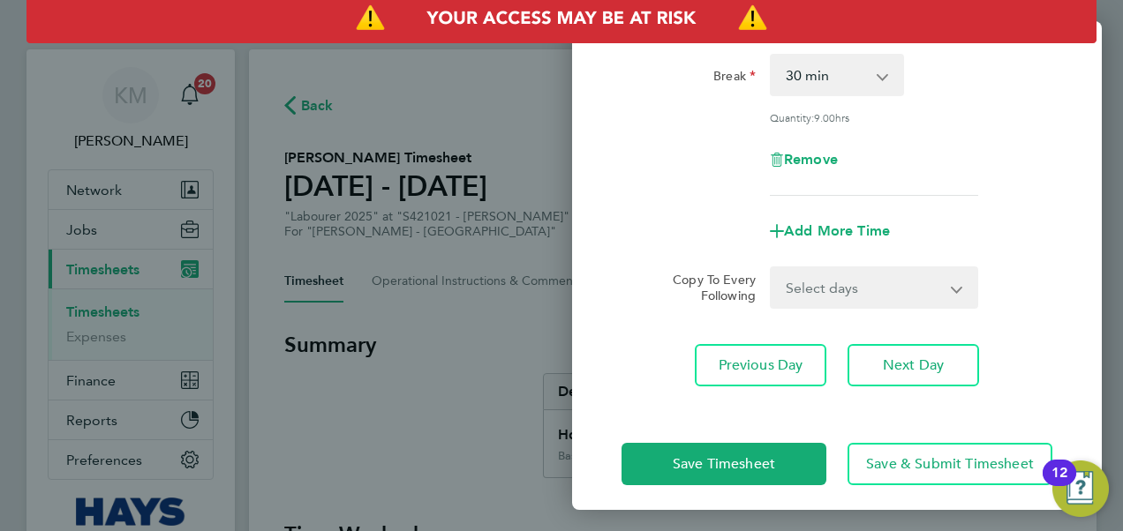
scroll to position [266, 0]
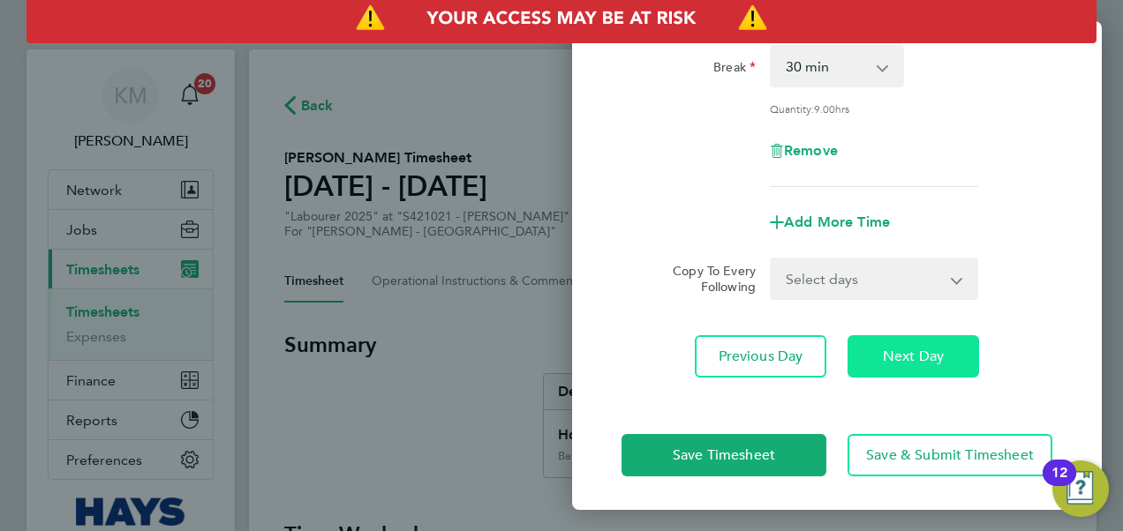
click at [924, 355] on span "Next Day" at bounding box center [912, 357] width 61 height 18
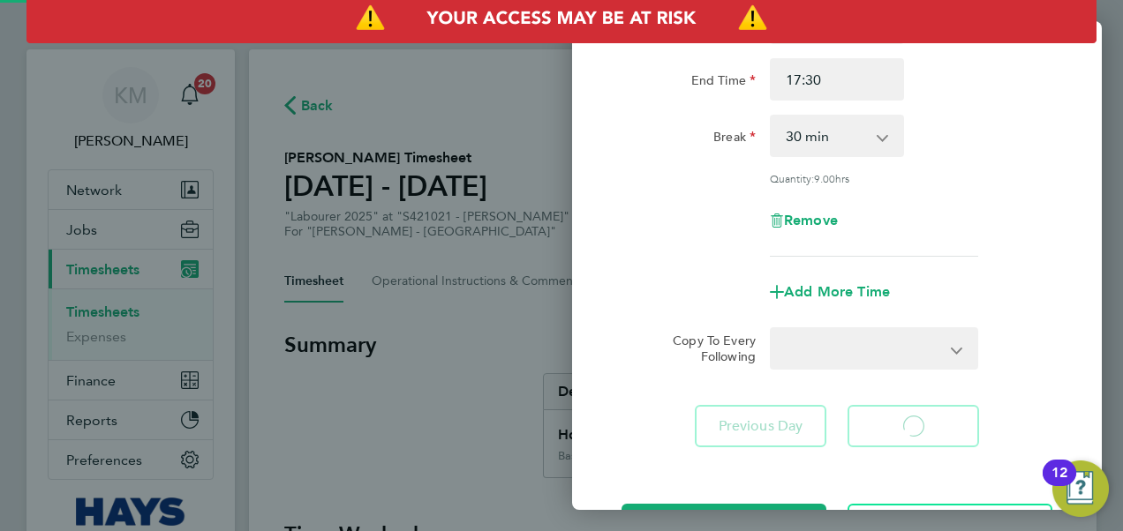
select select "60"
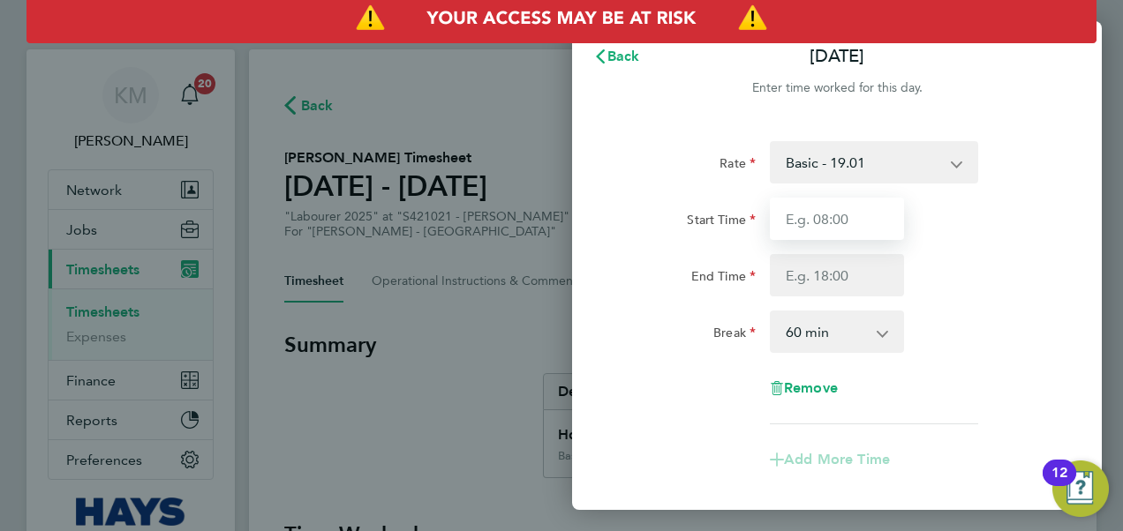
click at [881, 210] on input "Start Time" at bounding box center [837, 219] width 134 height 42
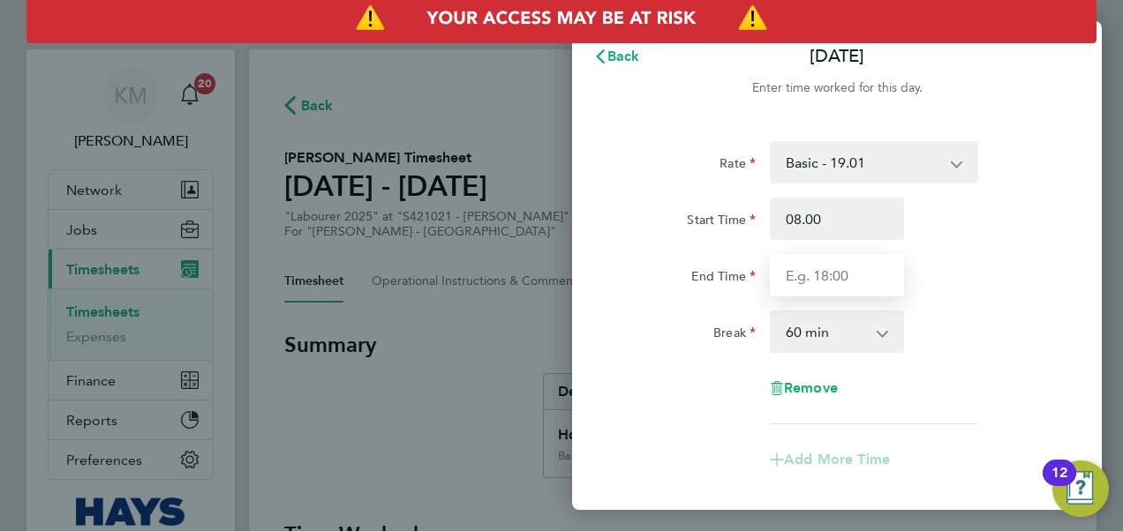
type input "08:00"
click at [861, 278] on input "End Time" at bounding box center [837, 275] width 134 height 42
type input "17:00"
click at [874, 332] on select "0 min 15 min 30 min 45 min 60 min 75 min 90 min" at bounding box center [825, 331] width 109 height 39
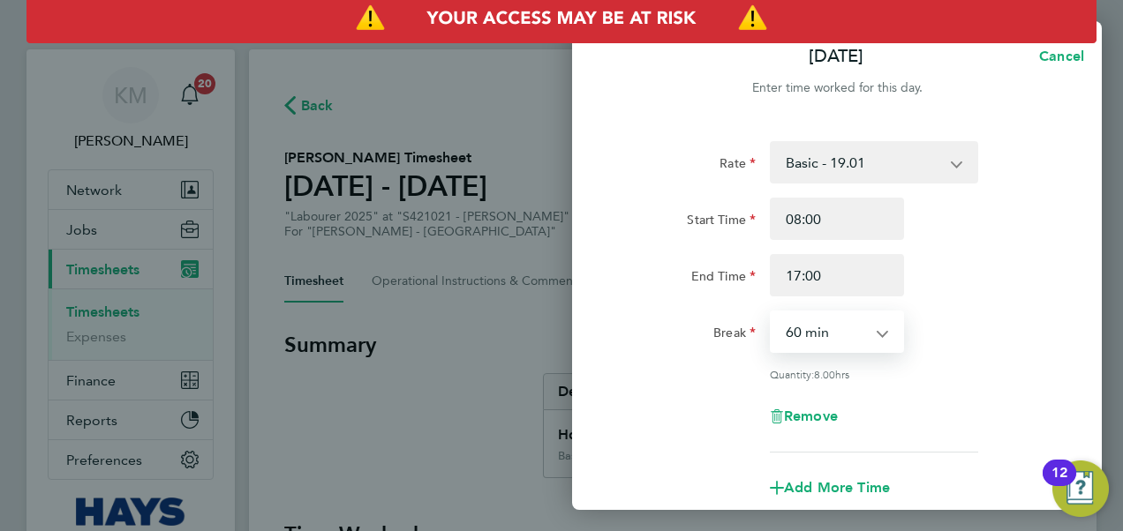
select select "30"
click at [771, 312] on select "0 min 15 min 30 min 45 min 60 min 75 min 90 min" at bounding box center [825, 331] width 109 height 39
click at [1036, 328] on div "Break 0 min 15 min 30 min 45 min 60 min 75 min 90 min" at bounding box center [836, 332] width 445 height 42
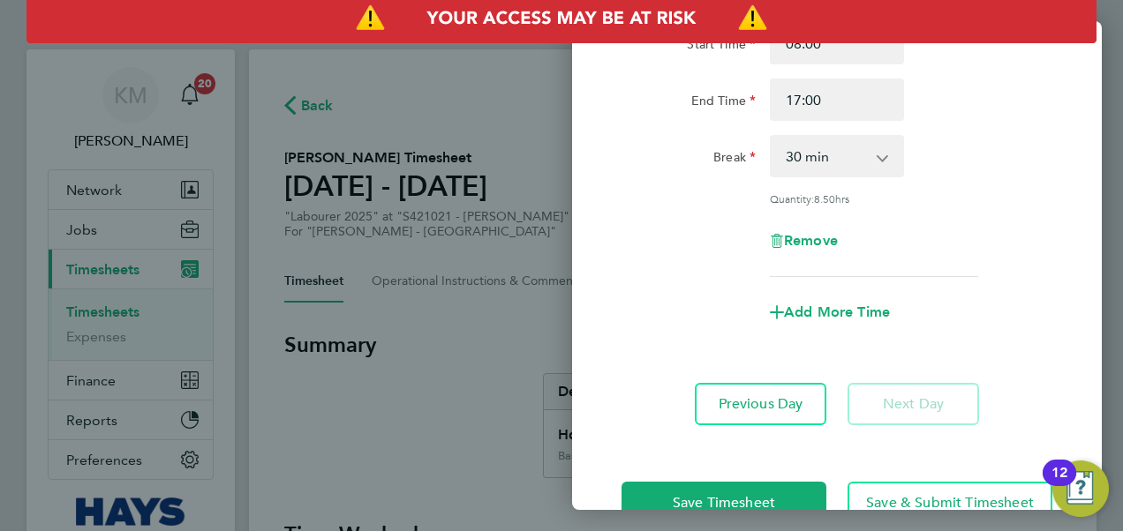
scroll to position [223, 0]
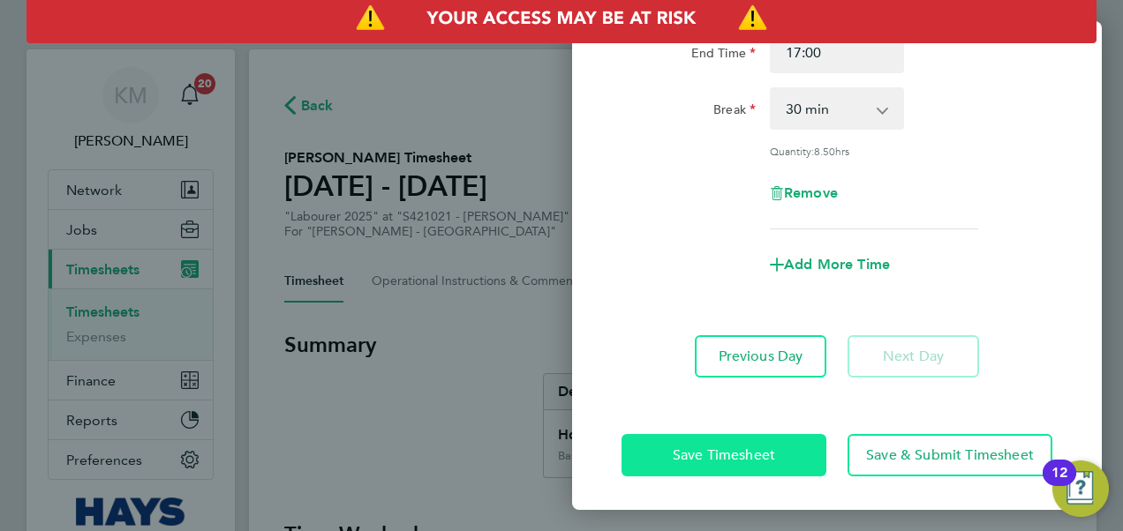
click at [718, 441] on button "Save Timesheet" at bounding box center [723, 455] width 205 height 42
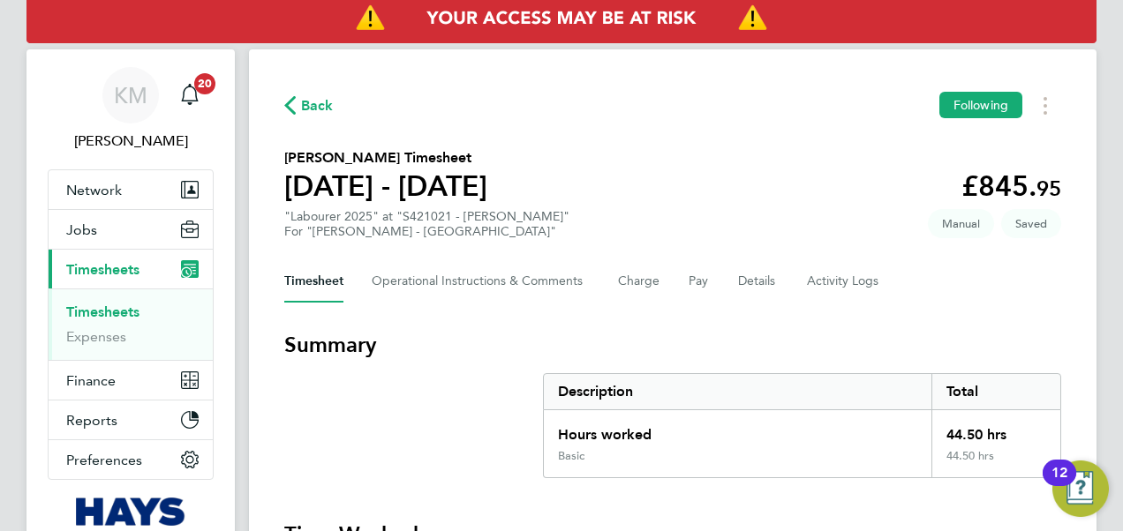
scroll to position [529, 0]
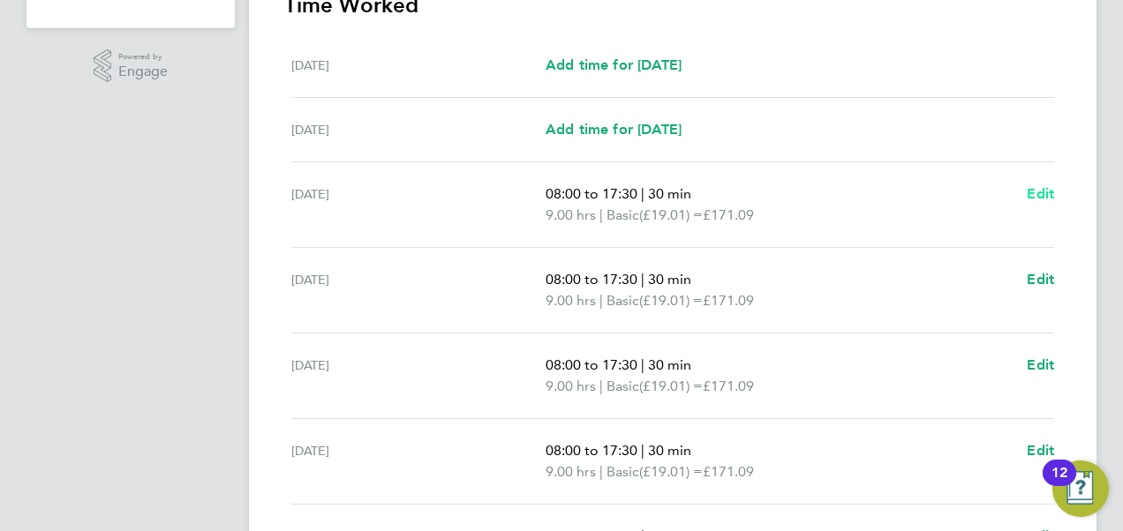
click at [1046, 189] on span "Edit" at bounding box center [1039, 193] width 27 height 17
select select "30"
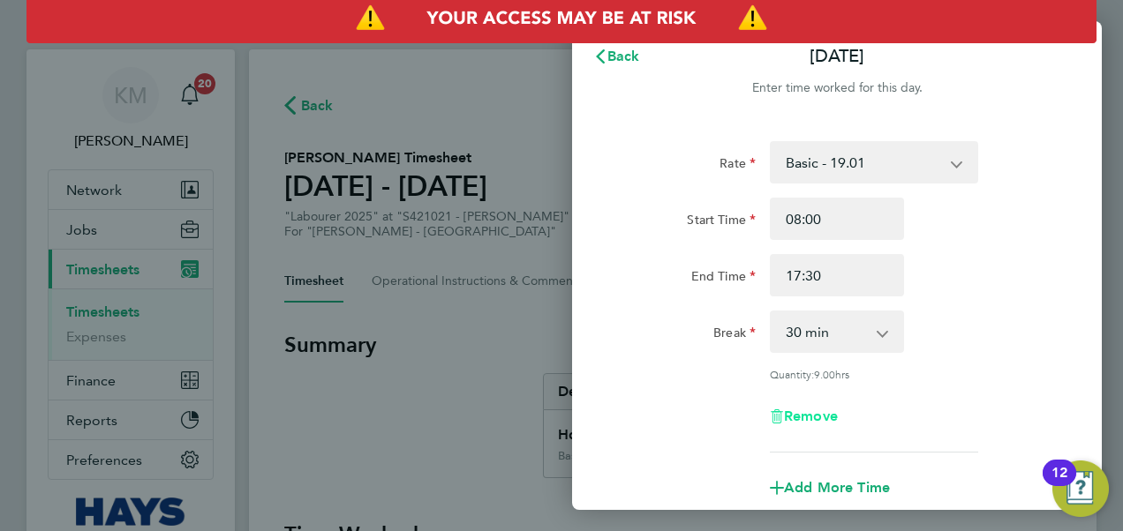
click at [806, 414] on span "Remove" at bounding box center [811, 416] width 54 height 17
select select "null"
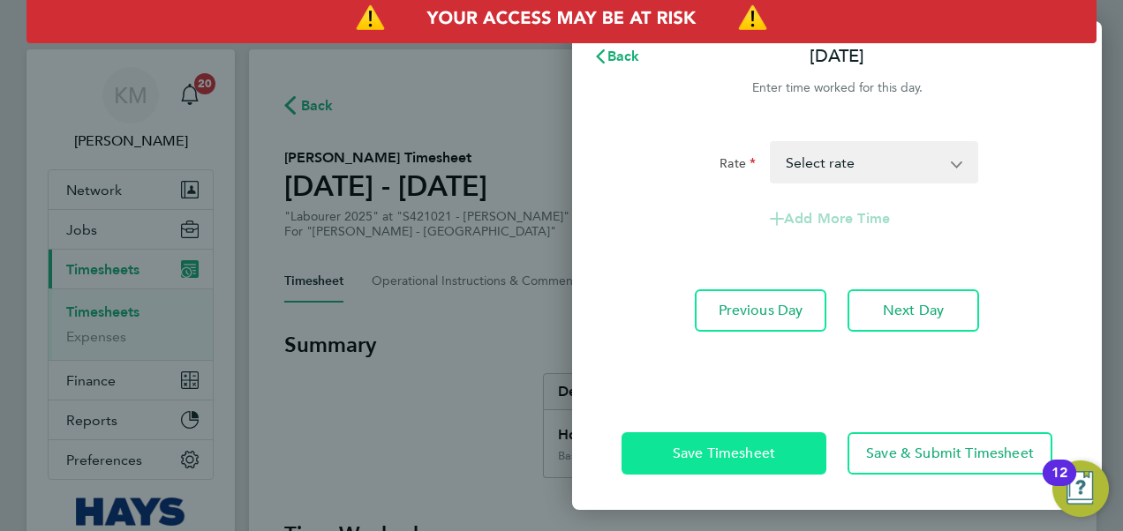
click at [696, 447] on span "Save Timesheet" at bounding box center [723, 454] width 102 height 18
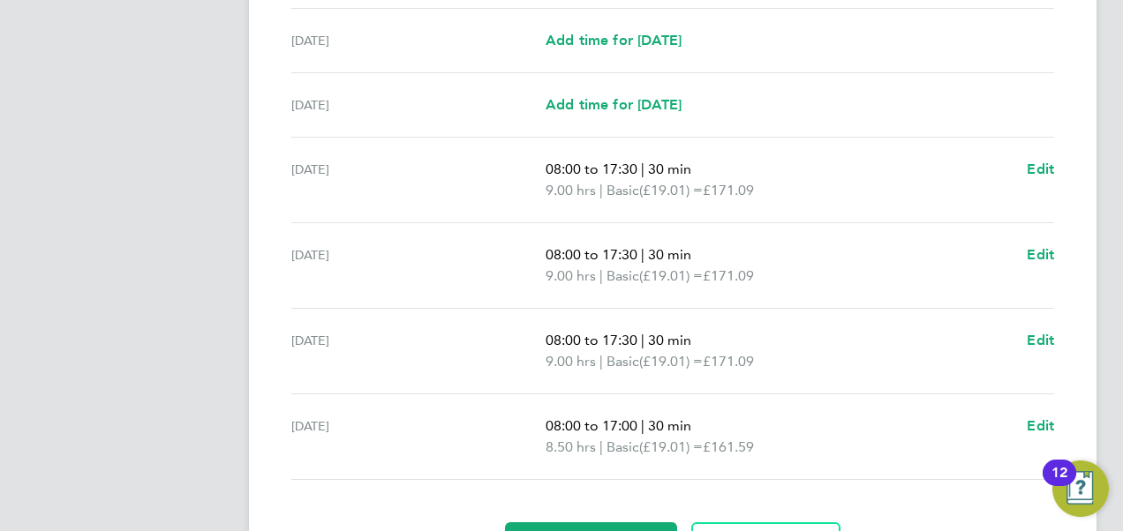
scroll to position [706, 0]
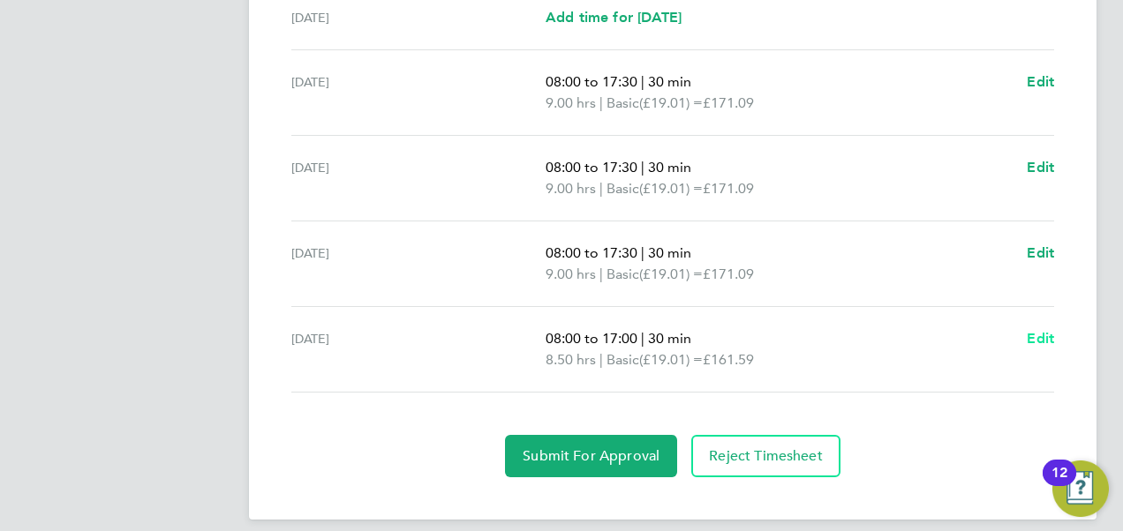
click at [1039, 338] on span "Edit" at bounding box center [1039, 338] width 27 height 17
select select "30"
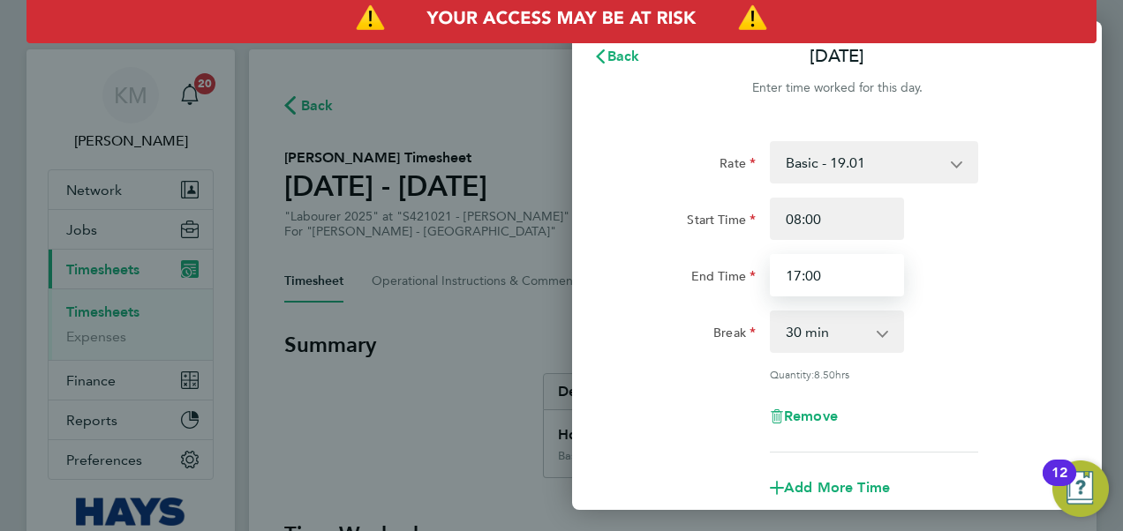
click at [858, 281] on input "17:00" at bounding box center [837, 275] width 134 height 42
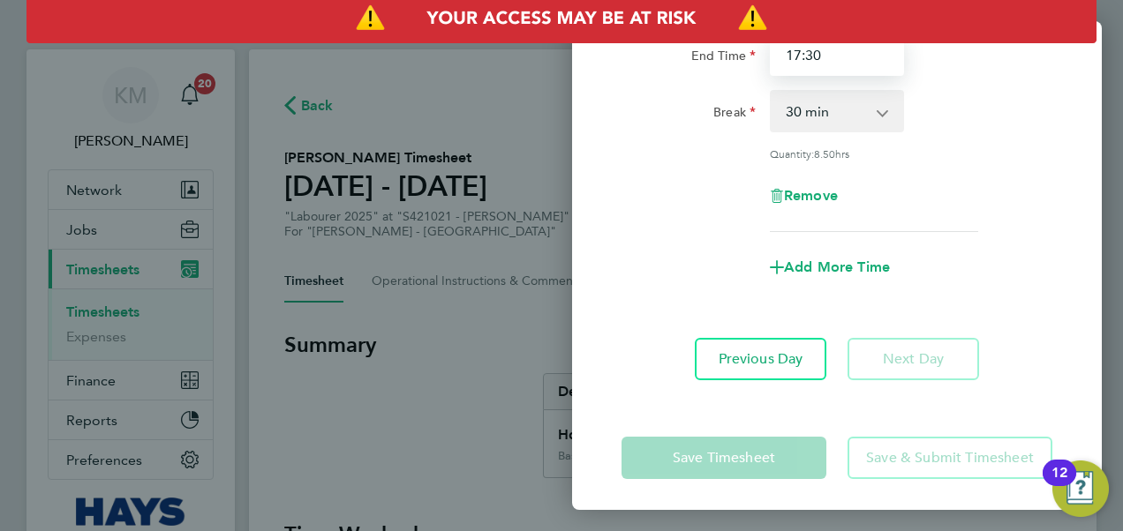
scroll to position [223, 0]
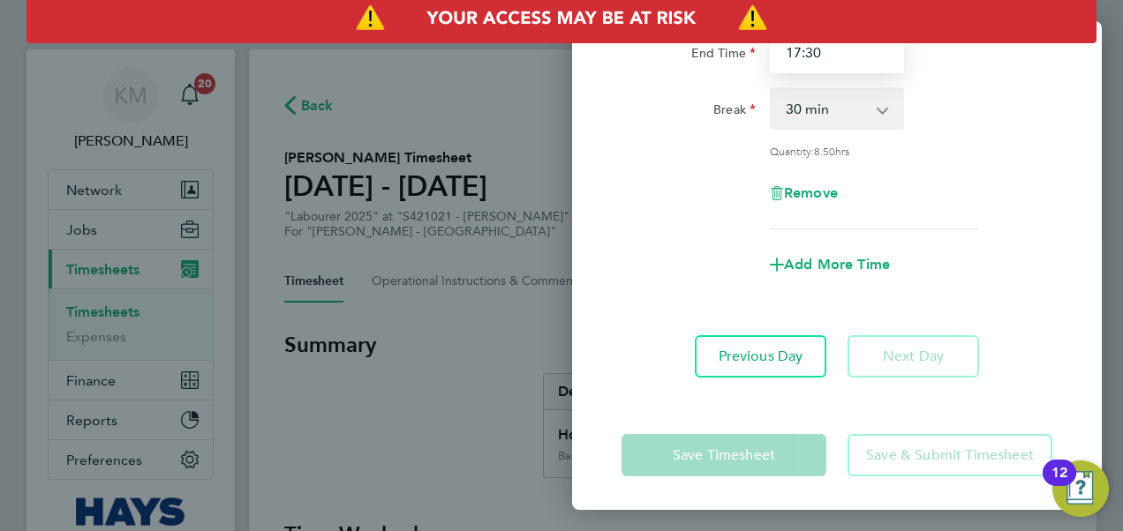
type input "17:30"
click at [808, 100] on select "0 min 15 min 30 min 45 min 60 min 75 min 90 min" at bounding box center [825, 108] width 109 height 39
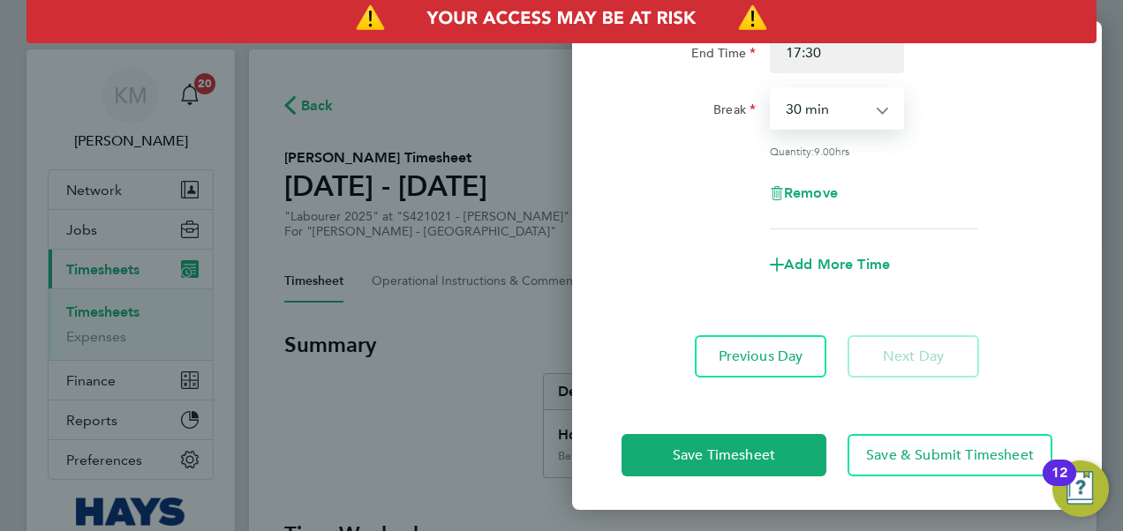
click at [771, 89] on select "0 min 15 min 30 min 45 min 60 min 75 min 90 min" at bounding box center [825, 108] width 109 height 39
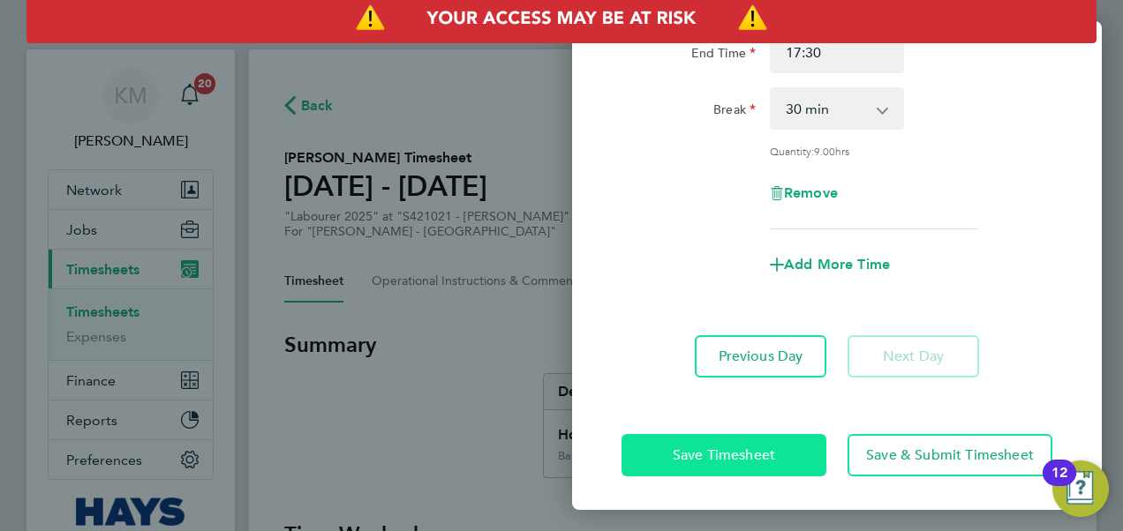
click at [690, 452] on span "Save Timesheet" at bounding box center [723, 456] width 102 height 18
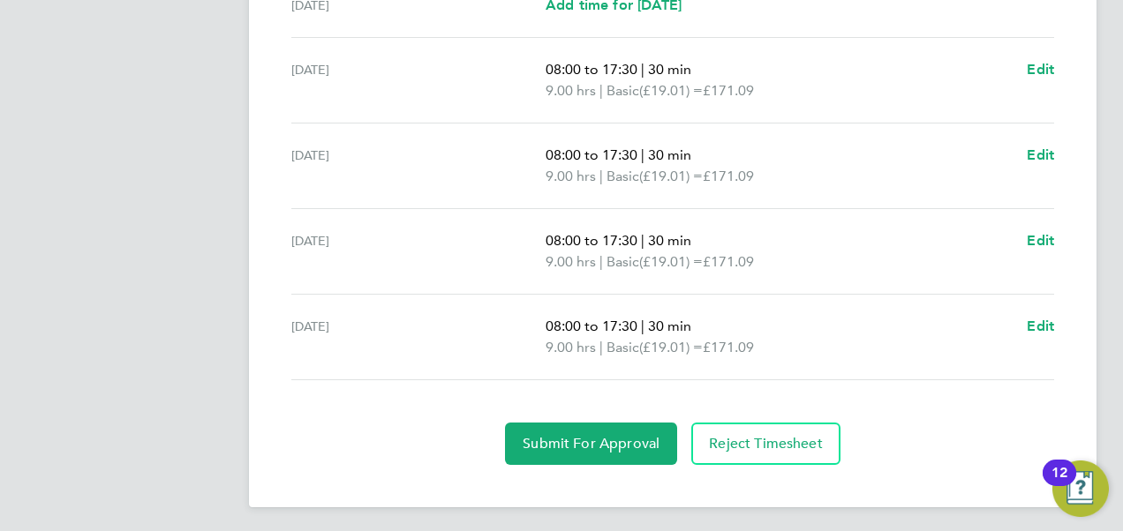
scroll to position [719, 0]
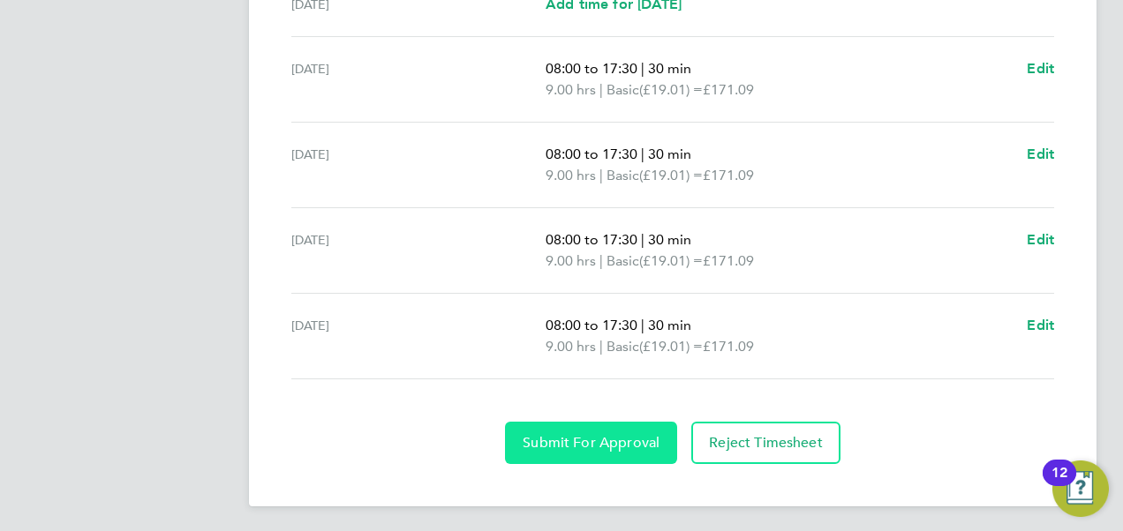
click at [607, 446] on span "Submit For Approval" at bounding box center [590, 443] width 137 height 18
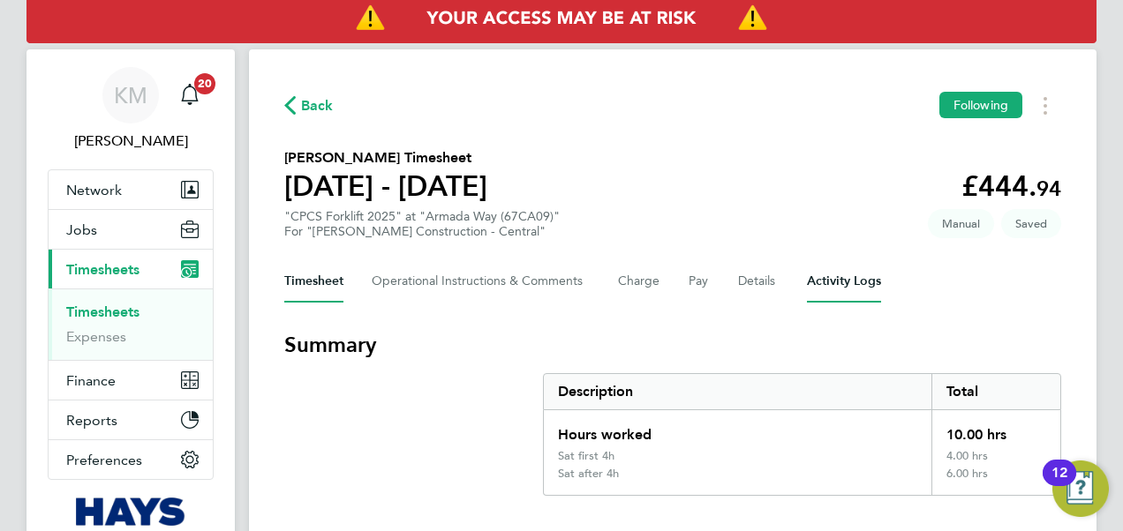
click at [831, 279] on Logs-tab "Activity Logs" at bounding box center [844, 281] width 74 height 42
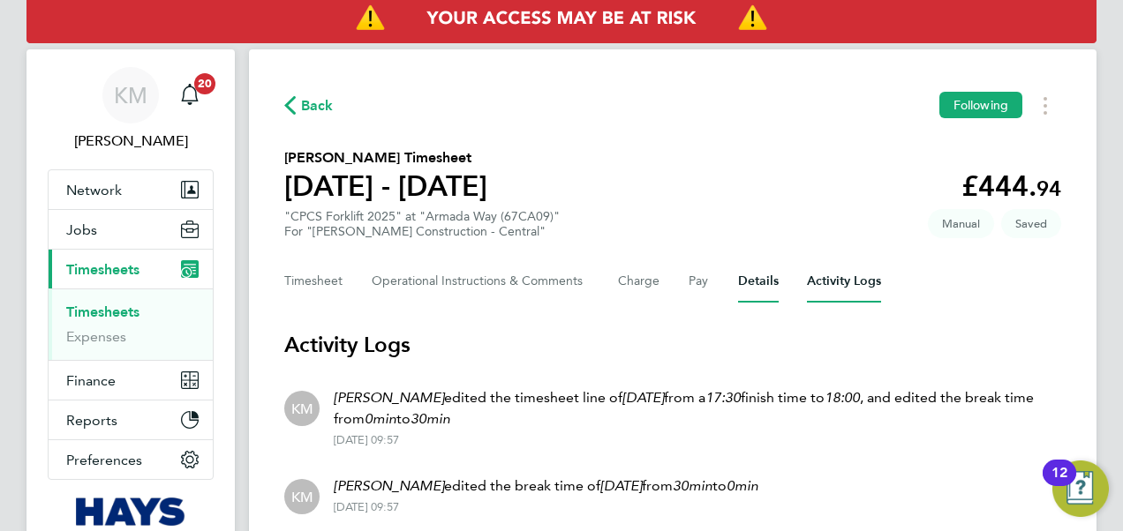
click at [768, 278] on button "Details" at bounding box center [758, 281] width 41 height 42
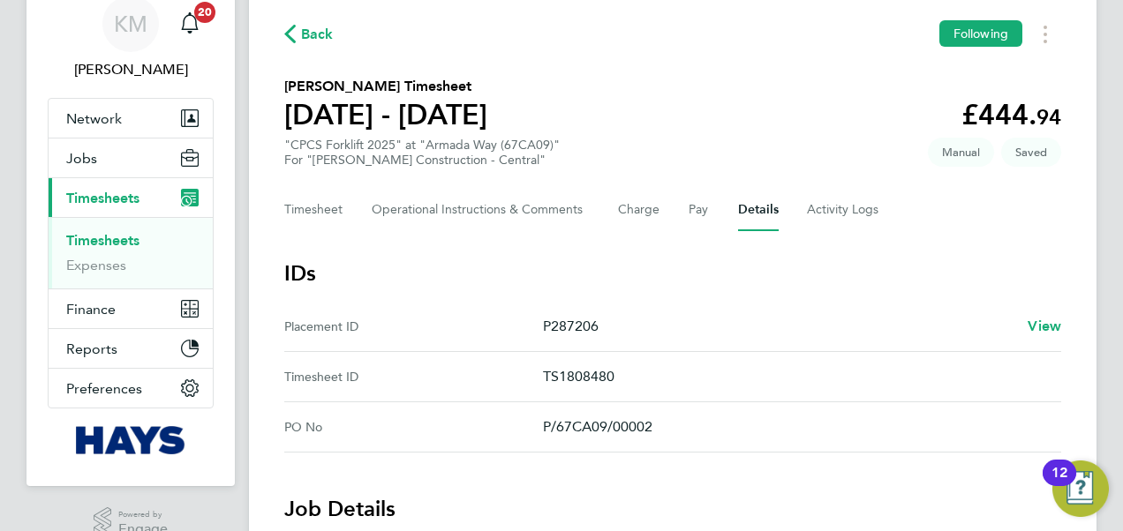
scroll to position [71, 0]
click at [319, 207] on button "Timesheet" at bounding box center [313, 211] width 59 height 42
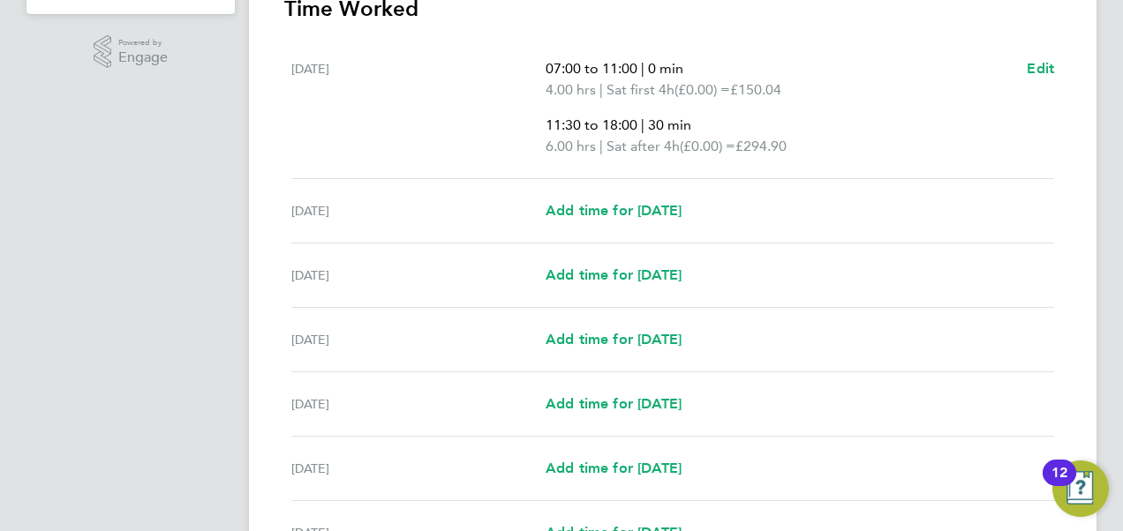
scroll to position [529, 0]
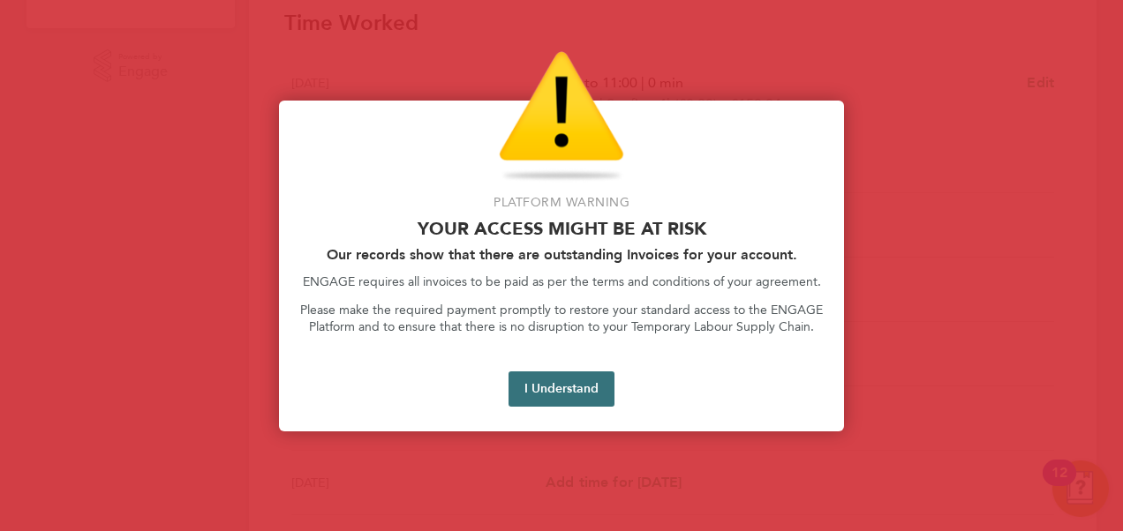
click at [538, 394] on button "I Understand" at bounding box center [561, 389] width 106 height 35
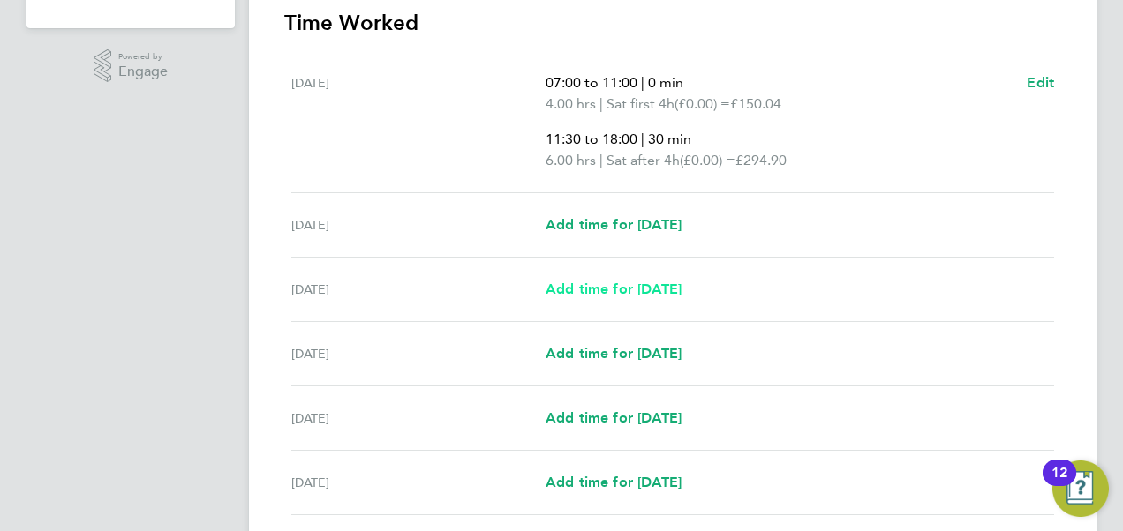
click at [597, 283] on span "Add time for [DATE]" at bounding box center [613, 289] width 136 height 17
select select "30"
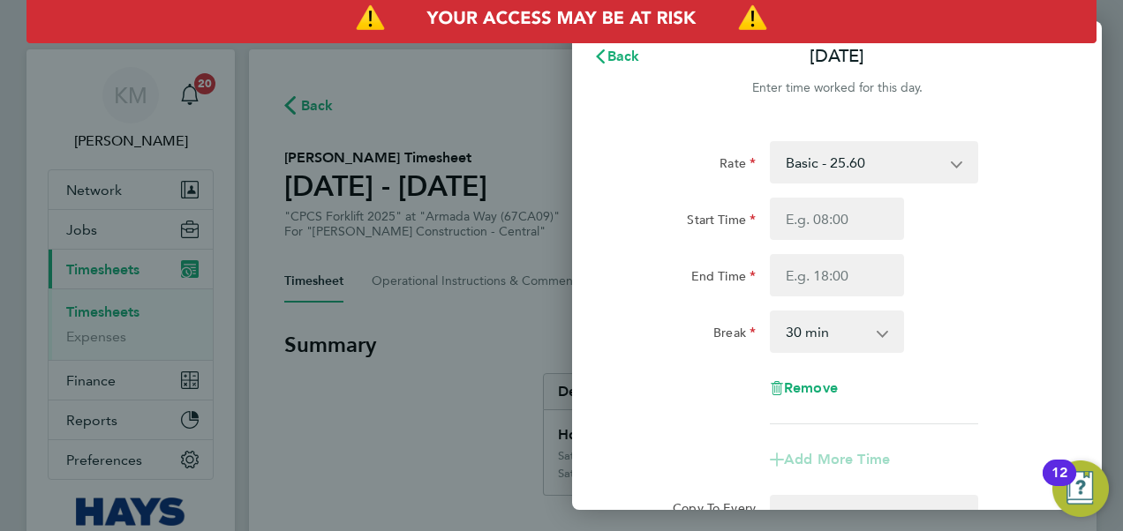
click at [958, 156] on app-icon-cross-button at bounding box center [965, 162] width 21 height 39
click at [888, 173] on select "Basic - 25.60 Weekday OT 45h+ - 37.51 Sat first 4h - 37.51 Sat after 4h - 49.15…" at bounding box center [863, 162] width 184 height 39
select select "30"
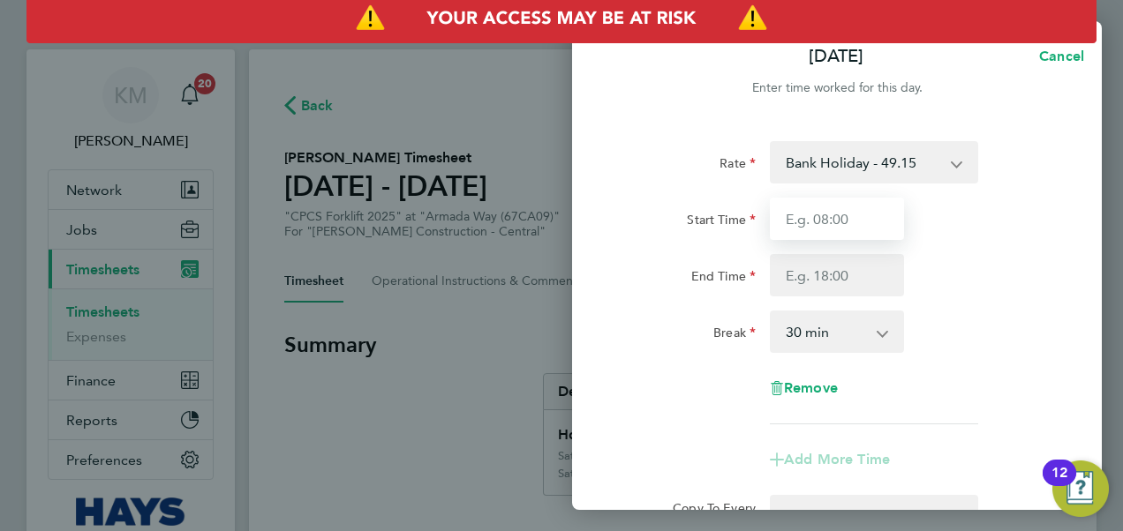
click at [821, 228] on input "Start Time" at bounding box center [837, 219] width 134 height 42
type input "0"
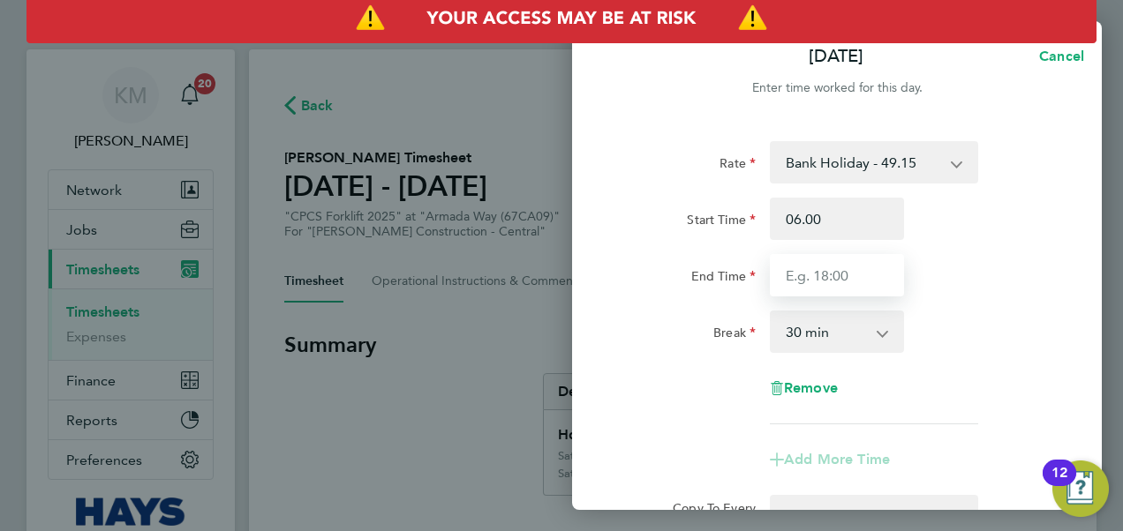
type input "06:00"
click at [805, 268] on input "End Time" at bounding box center [837, 275] width 134 height 42
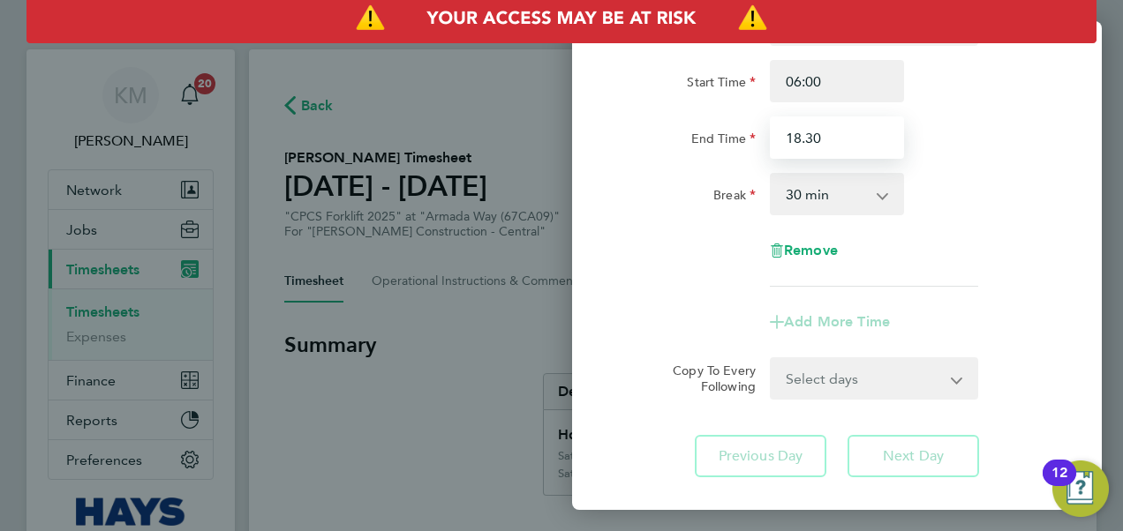
scroll to position [238, 0]
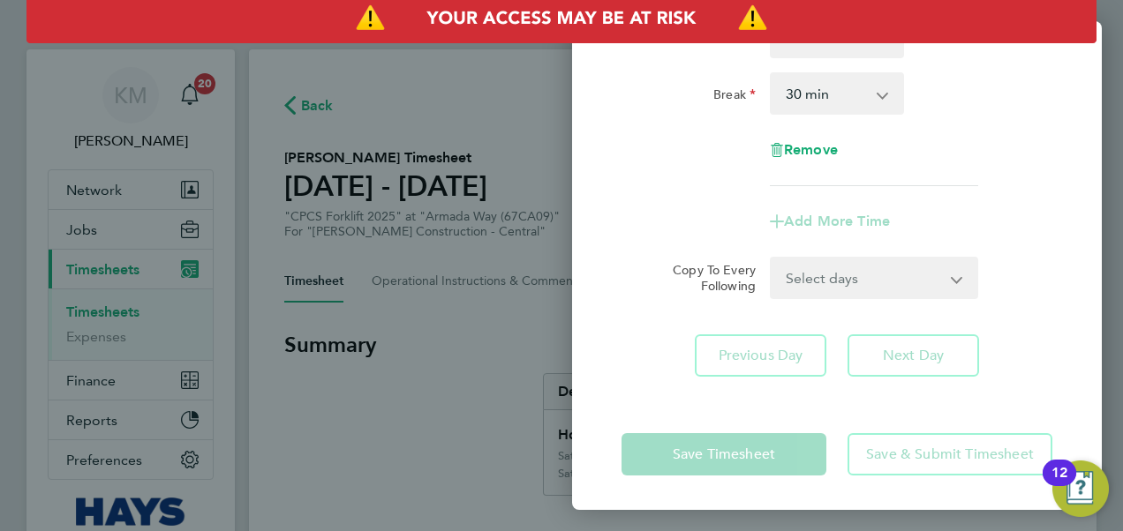
type input "18:30"
click at [844, 95] on select "0 min 15 min 30 min 45 min 60 min 75 min 90 min" at bounding box center [825, 93] width 109 height 39
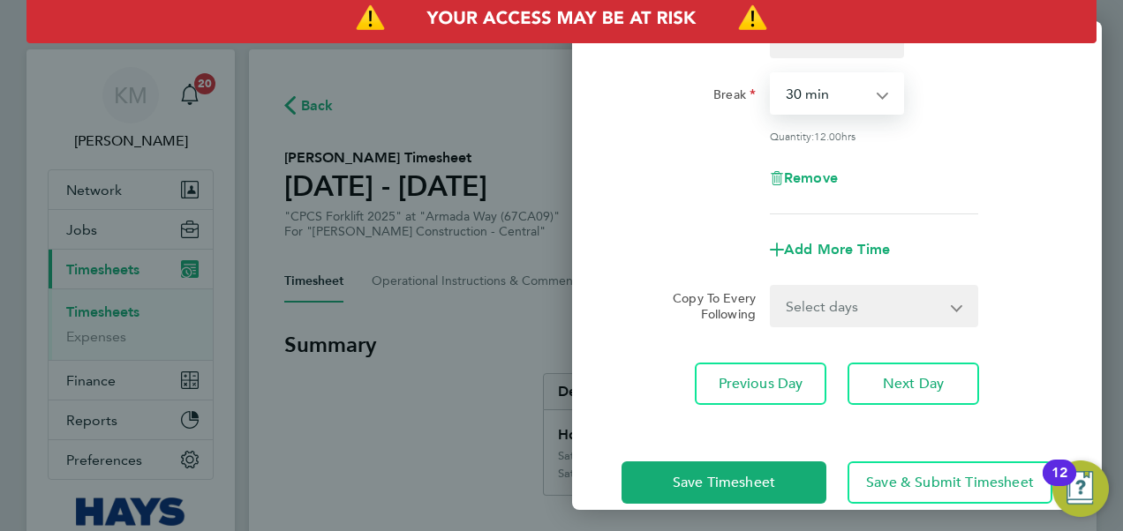
click at [771, 74] on select "0 min 15 min 30 min 45 min 60 min 75 min 90 min" at bounding box center [825, 93] width 109 height 39
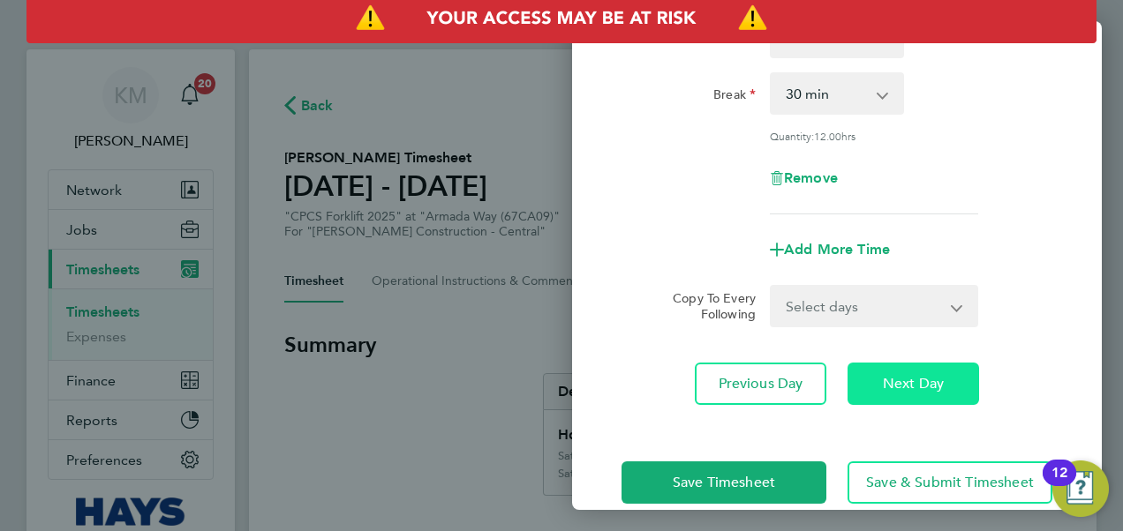
click at [889, 383] on span "Next Day" at bounding box center [912, 384] width 61 height 18
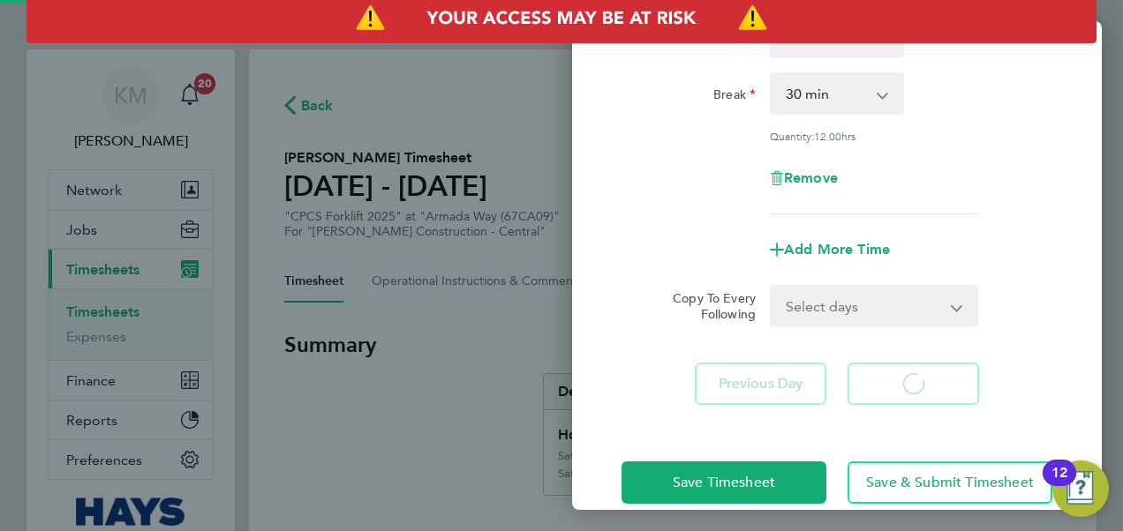
select select "30"
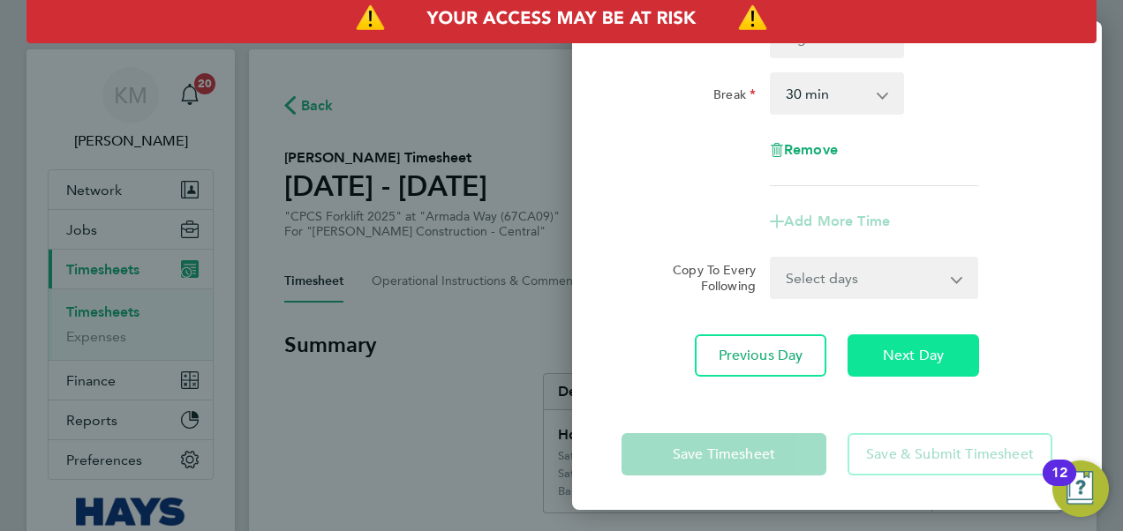
click at [888, 357] on span "Next Day" at bounding box center [912, 356] width 61 height 18
select select "30"
click at [961, 376] on div "Rate Basic - 25.60 Weekday OT 45h+ - 37.51 Sat first 4h - 37.51 Sat after 4h - …" at bounding box center [836, 140] width 529 height 516
click at [944, 358] on button "Next Day" at bounding box center [912, 355] width 131 height 42
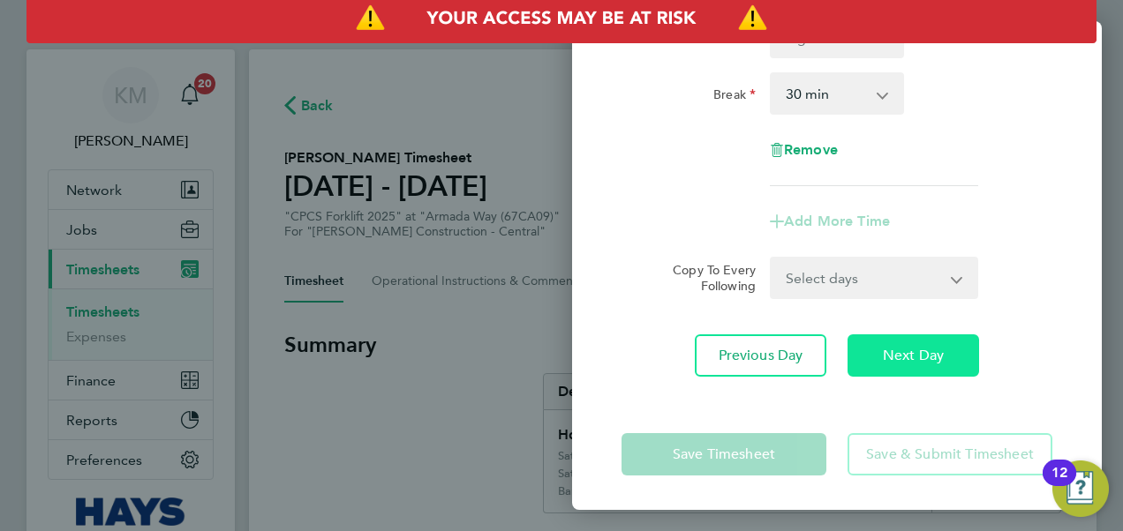
select select "30"
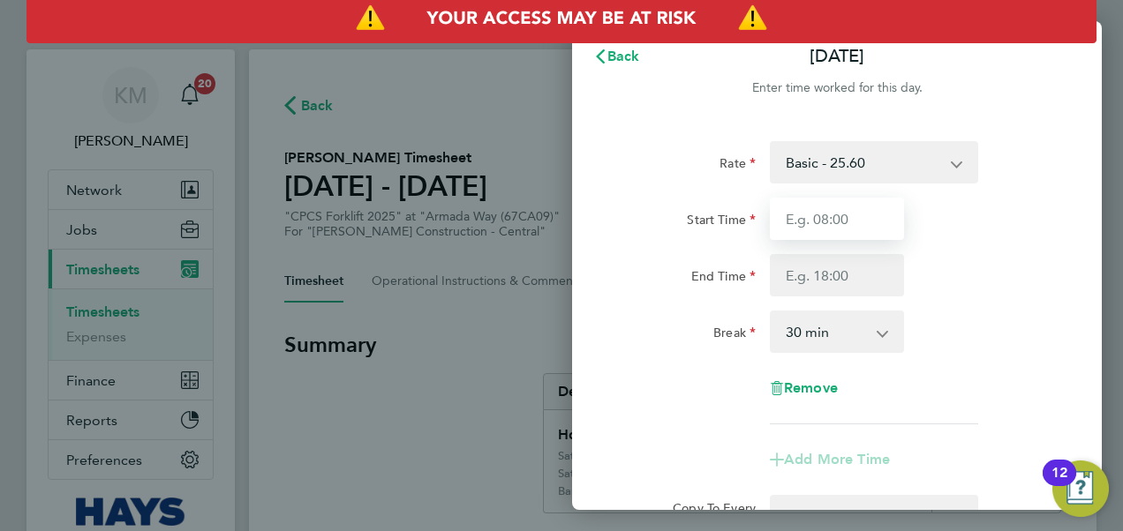
click at [867, 214] on input "Start Time" at bounding box center [837, 219] width 134 height 42
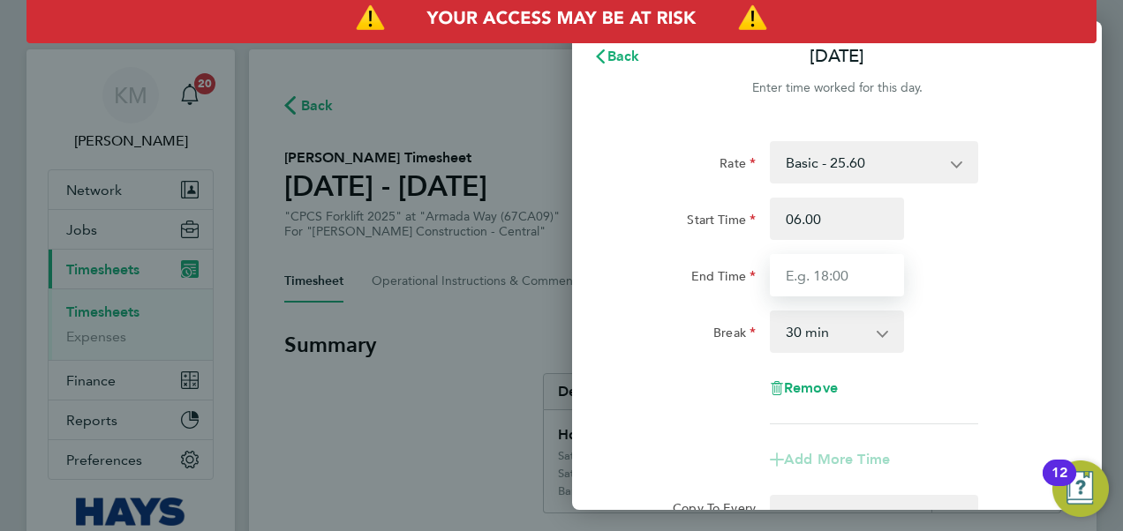
type input "06:00"
click at [830, 281] on input "End Time" at bounding box center [837, 275] width 134 height 42
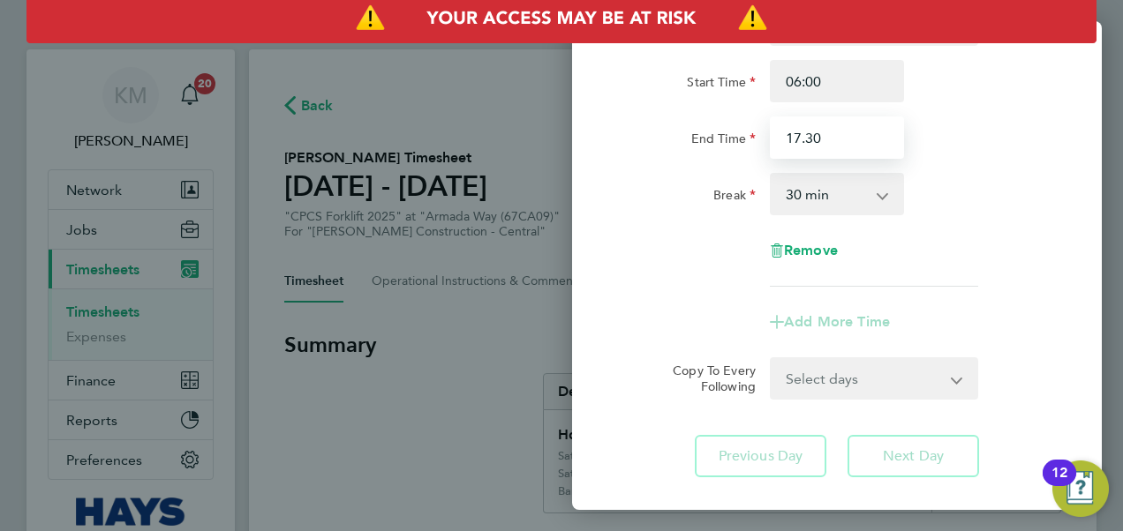
scroll to position [238, 0]
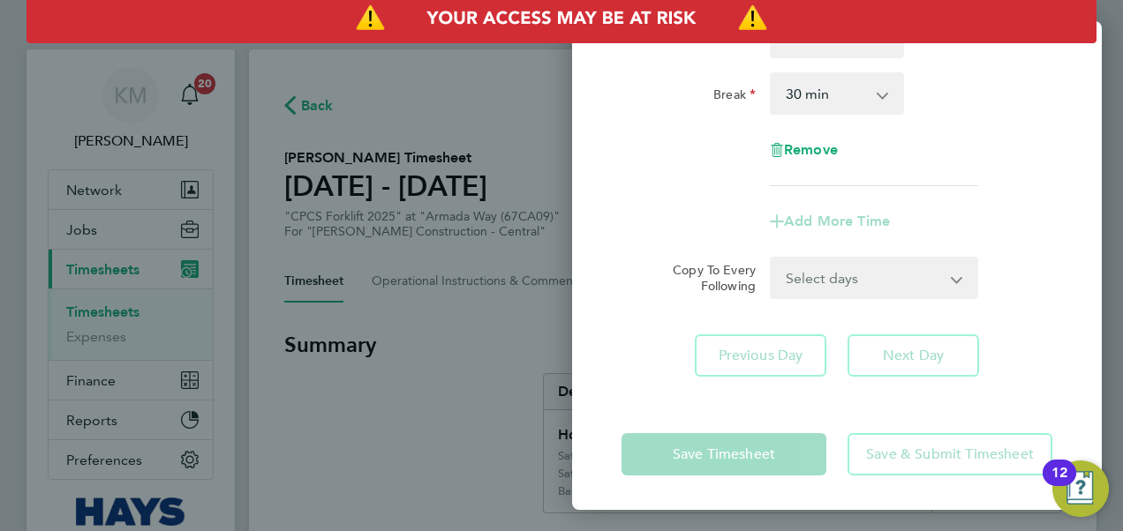
type input "17:30"
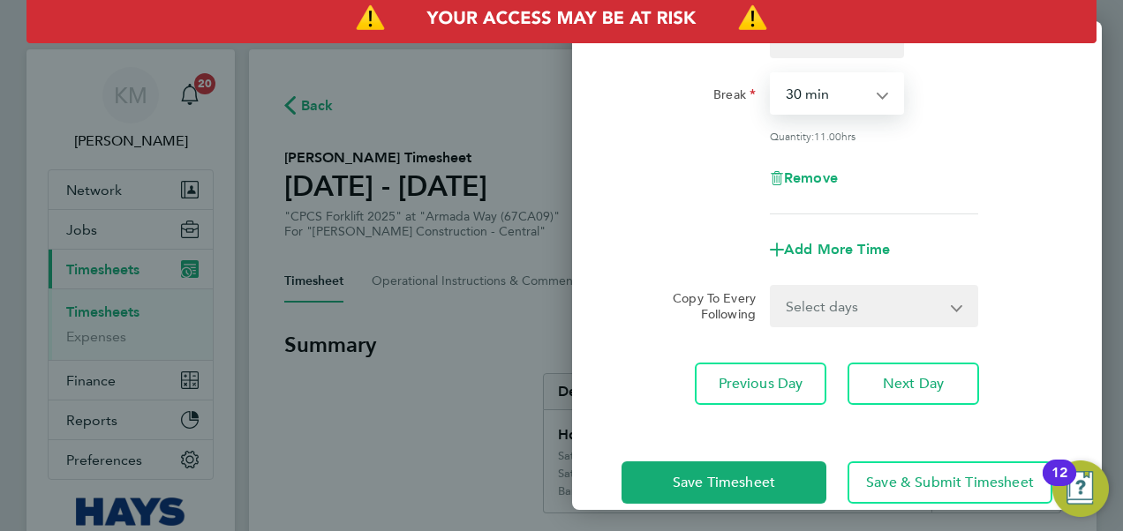
click at [842, 104] on select "0 min 15 min 30 min 45 min 60 min 75 min 90 min" at bounding box center [825, 93] width 109 height 39
click at [771, 74] on select "0 min 15 min 30 min 45 min 60 min 75 min 90 min" at bounding box center [825, 93] width 109 height 39
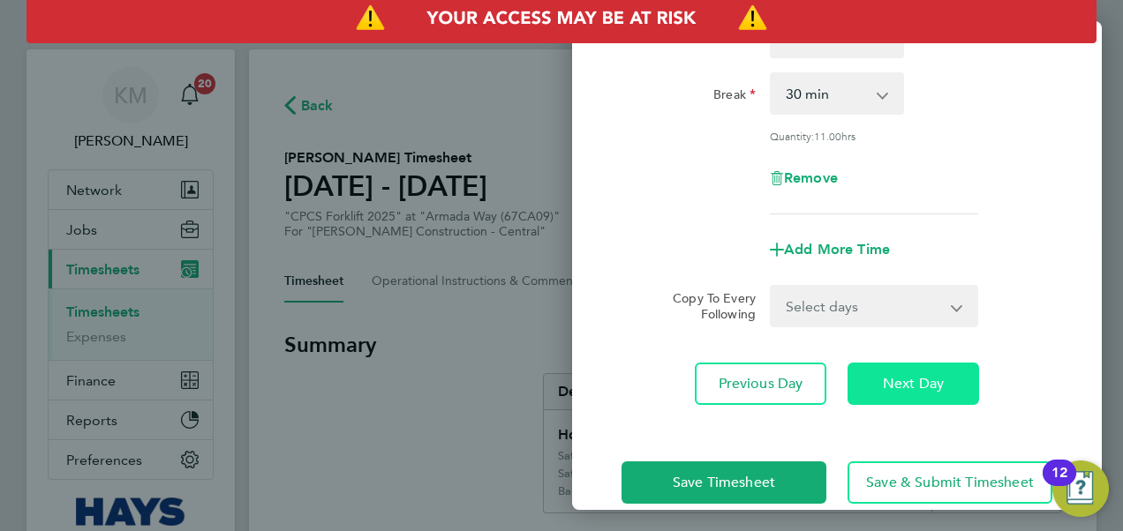
click at [916, 375] on span "Next Day" at bounding box center [912, 384] width 61 height 18
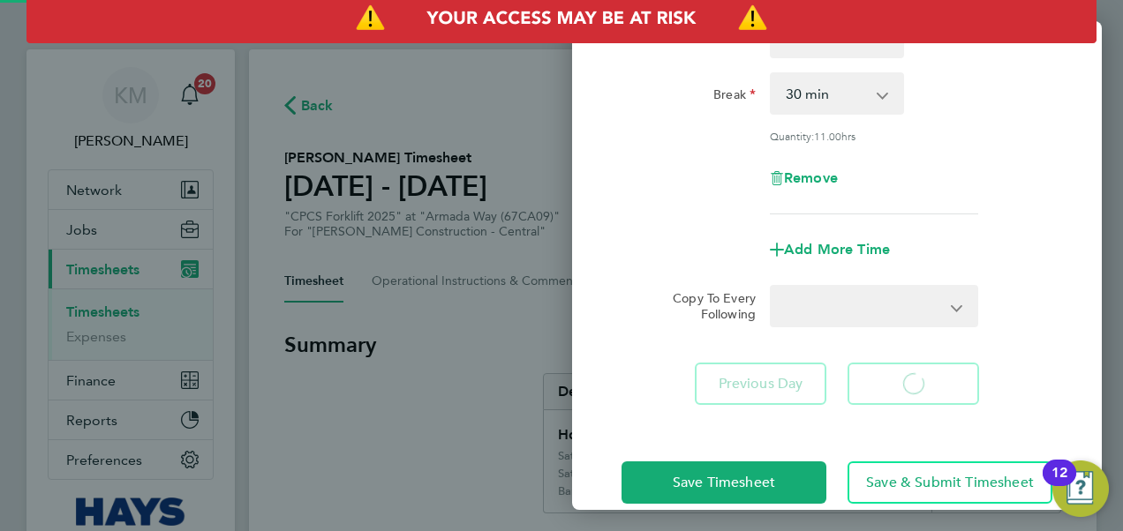
select select "30"
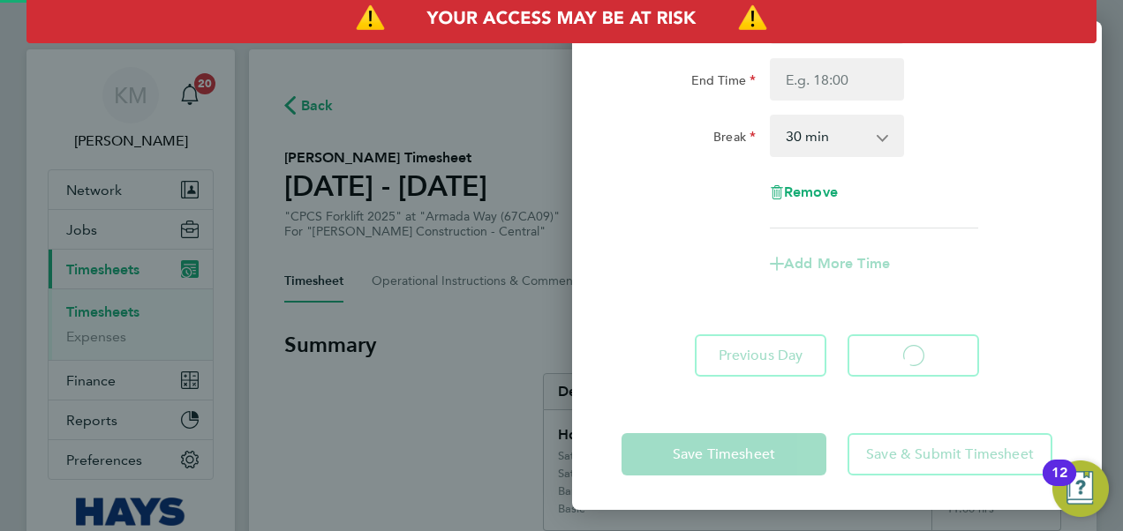
select select "30"
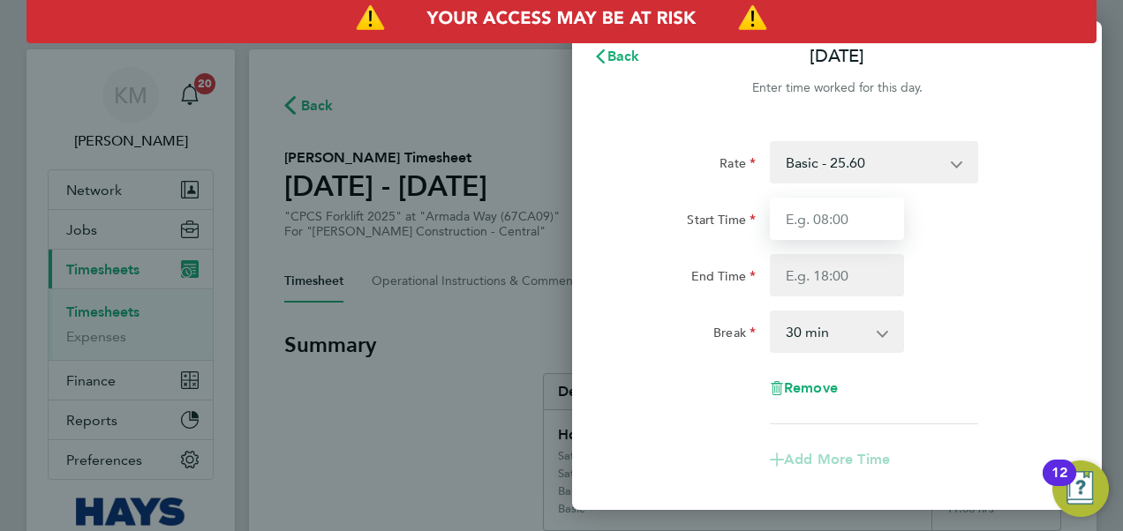
click at [856, 214] on input "Start Time" at bounding box center [837, 219] width 134 height 42
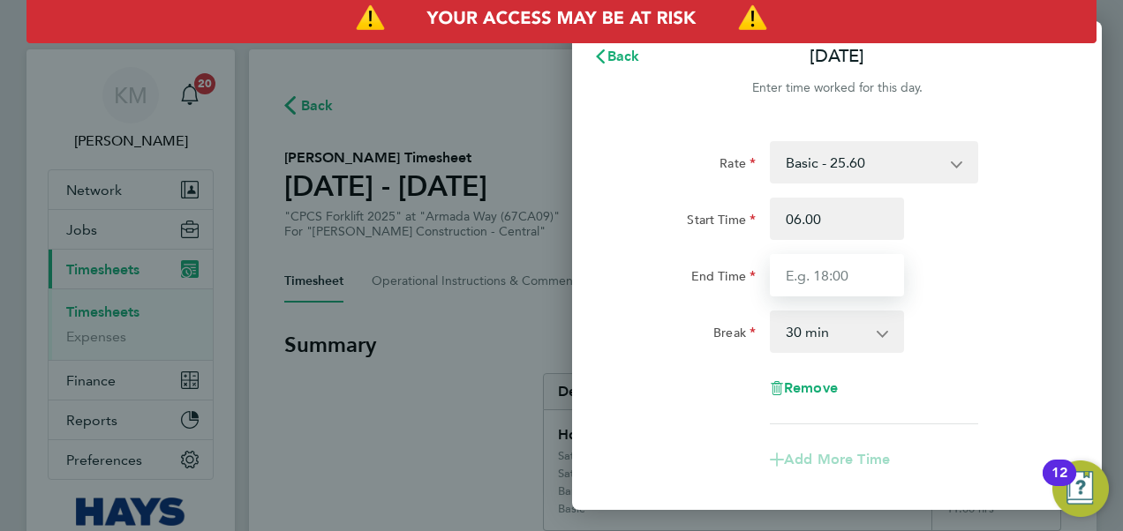
type input "06:00"
click at [860, 280] on input "End Time" at bounding box center [837, 275] width 134 height 42
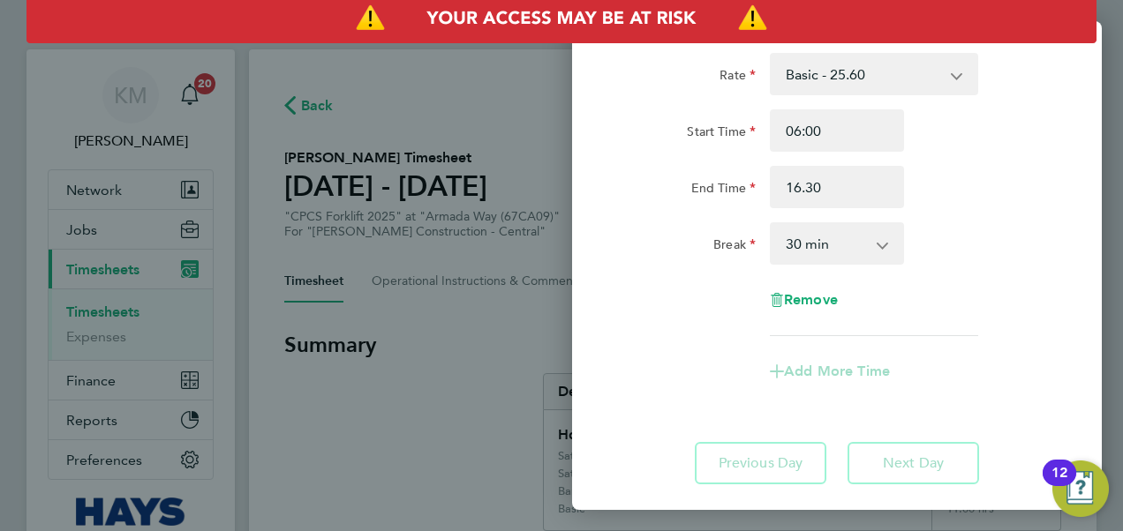
type input "16:30"
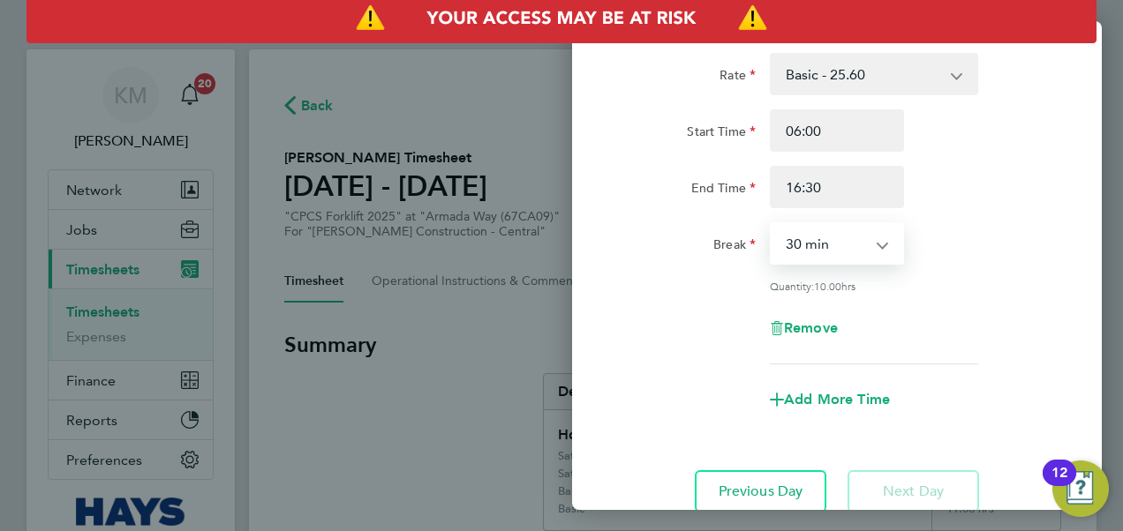
click at [860, 242] on select "0 min 15 min 30 min 45 min 60 min 75 min 90 min" at bounding box center [825, 243] width 109 height 39
click at [771, 224] on select "0 min 15 min 30 min 45 min 60 min 75 min 90 min" at bounding box center [825, 243] width 109 height 39
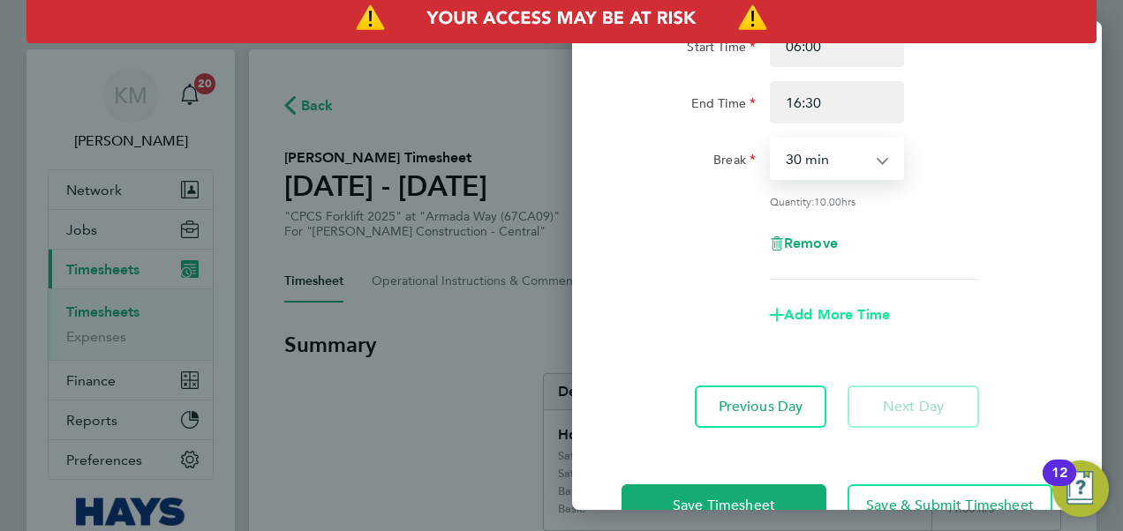
scroll to position [223, 0]
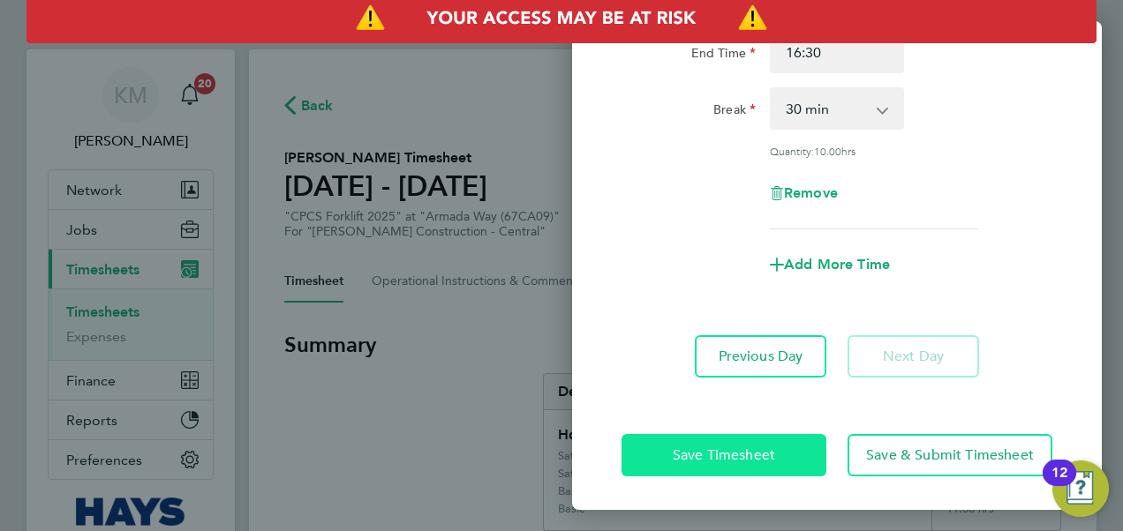
click at [730, 452] on span "Save Timesheet" at bounding box center [723, 456] width 102 height 18
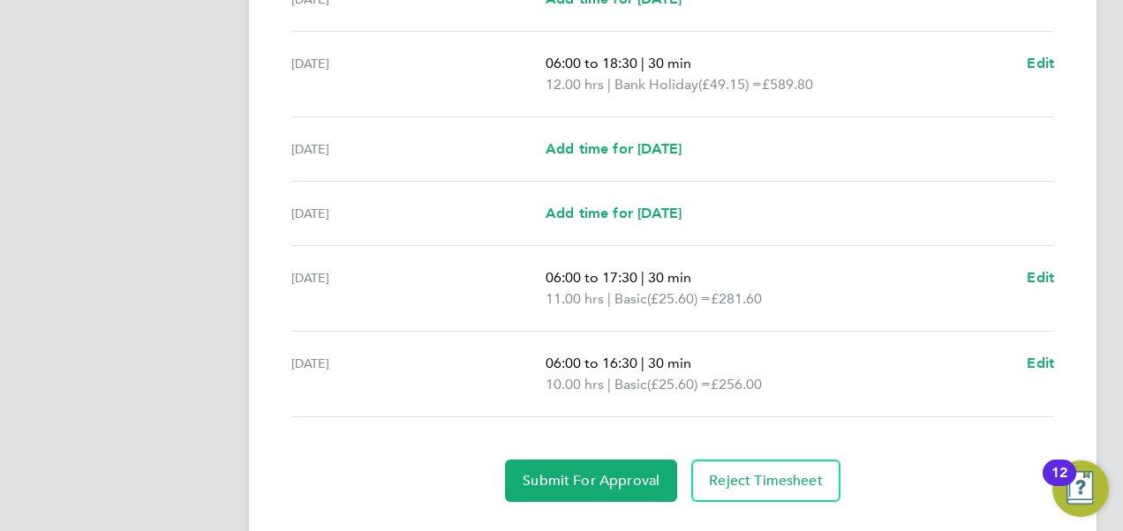
scroll to position [706, 0]
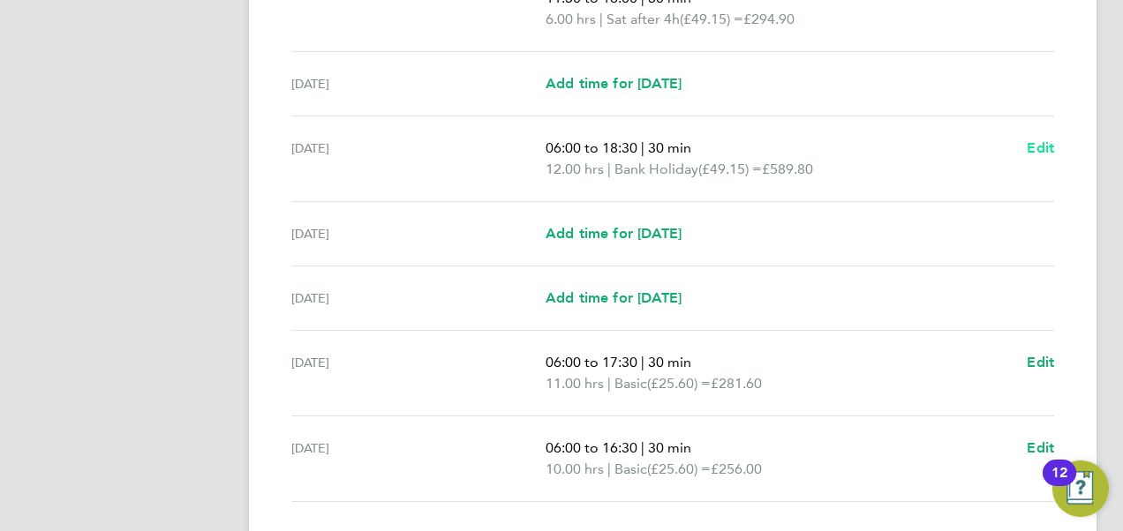
click at [1047, 144] on span "Edit" at bounding box center [1039, 147] width 27 height 17
select select "30"
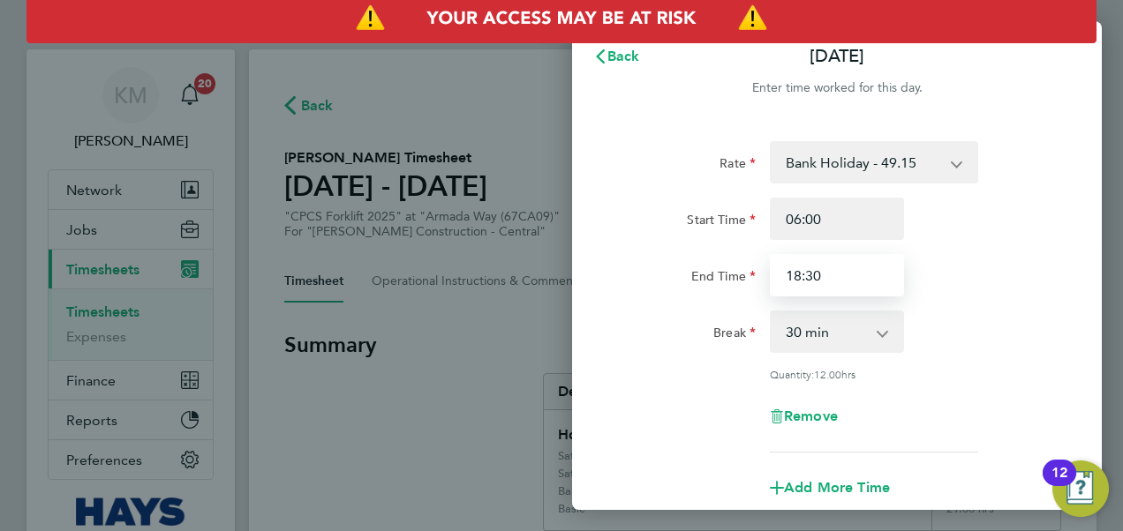
drag, startPoint x: 862, startPoint y: 272, endPoint x: 731, endPoint y: 289, distance: 132.7
click at [731, 289] on div "End Time 18:30" at bounding box center [836, 275] width 445 height 42
type input "16:30"
click at [945, 267] on div "End Time 16:30" at bounding box center [836, 275] width 445 height 42
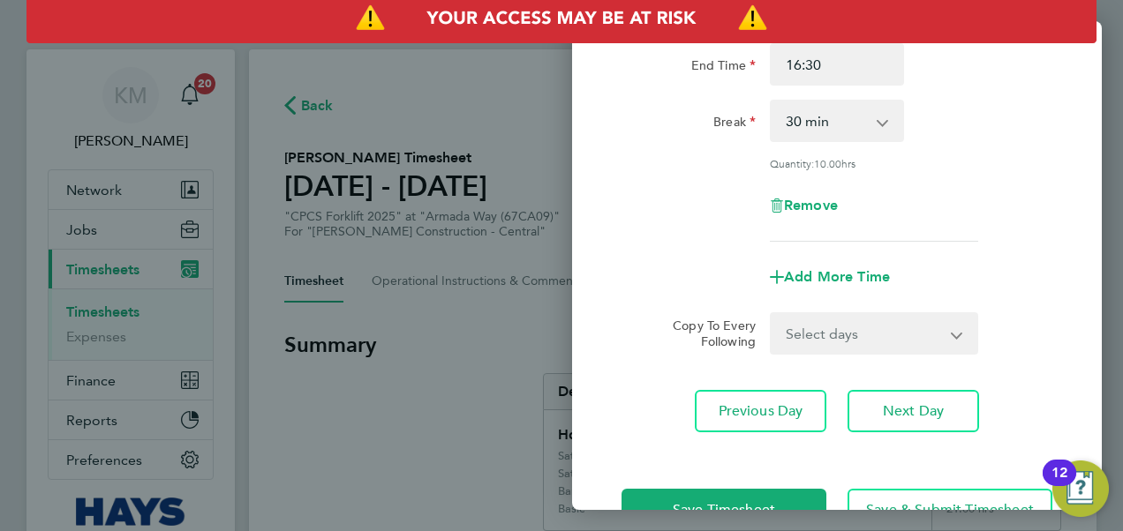
scroll to position [266, 0]
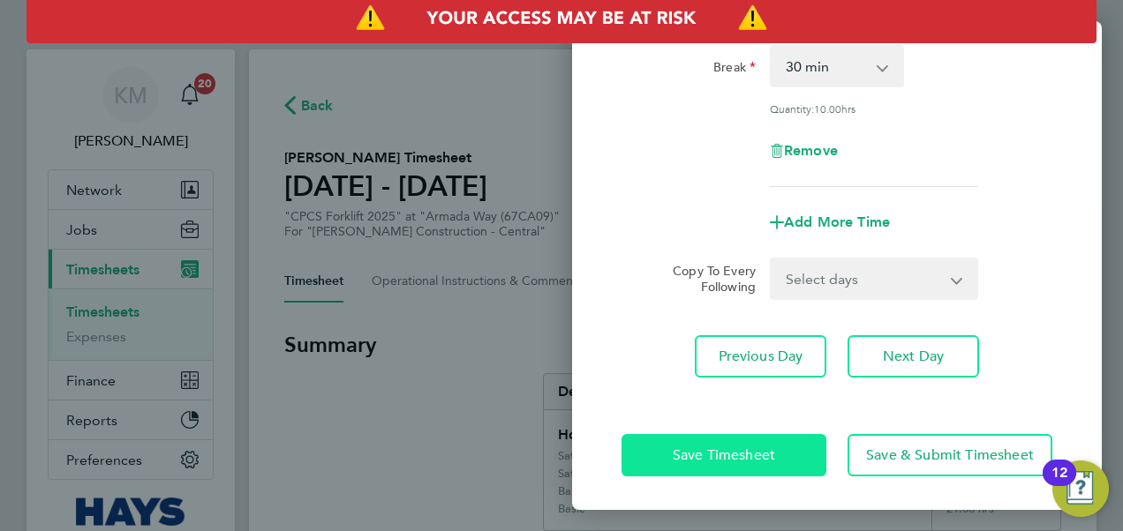
click at [699, 447] on span "Save Timesheet" at bounding box center [723, 456] width 102 height 18
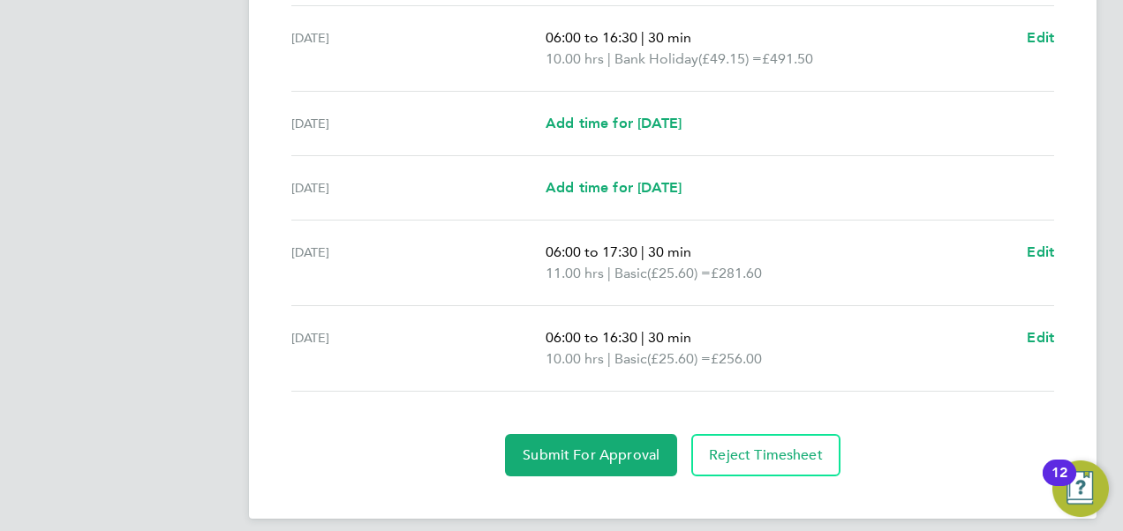
scroll to position [829, 0]
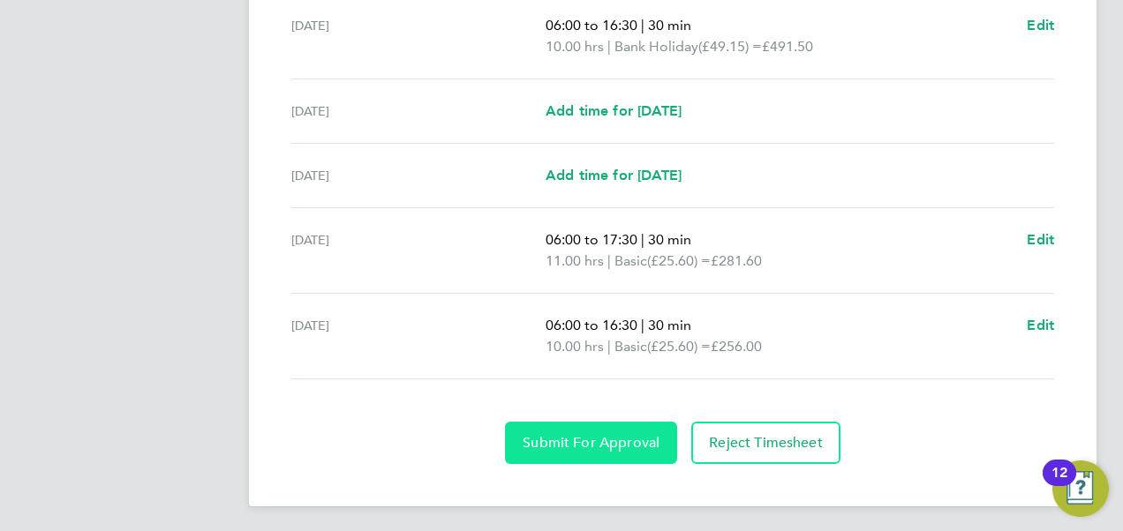
click at [595, 445] on span "Submit For Approval" at bounding box center [590, 443] width 137 height 18
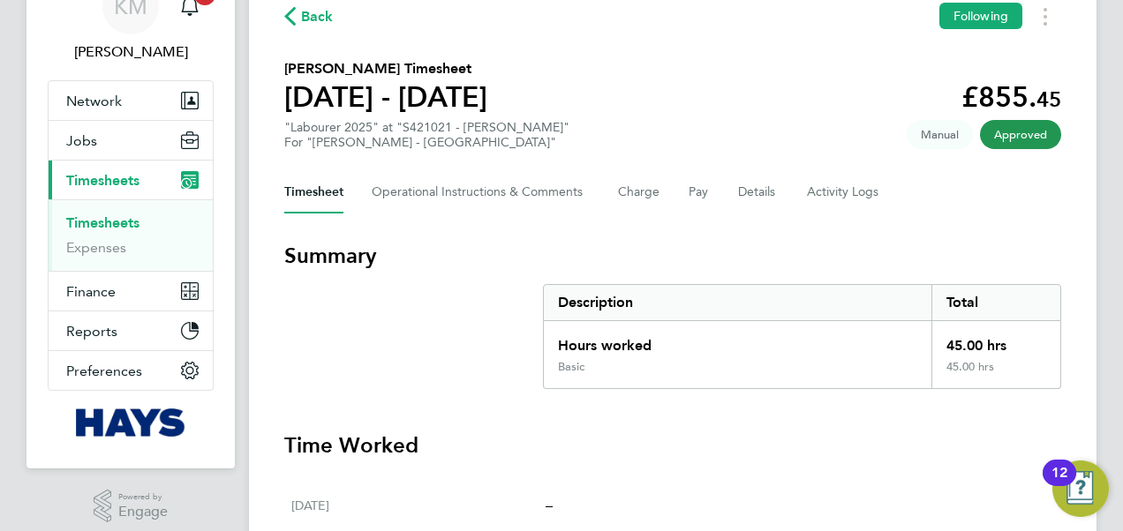
scroll to position [176, 0]
